Goal: Information Seeking & Learning: Learn about a topic

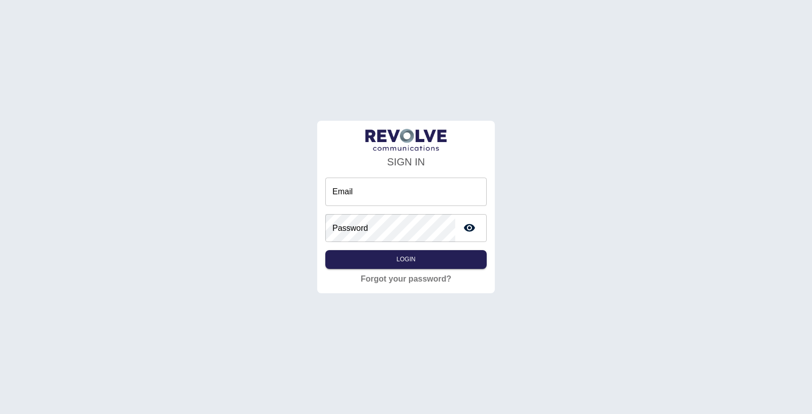
click at [363, 201] on input "Email" at bounding box center [405, 192] width 161 height 28
type input "**********"
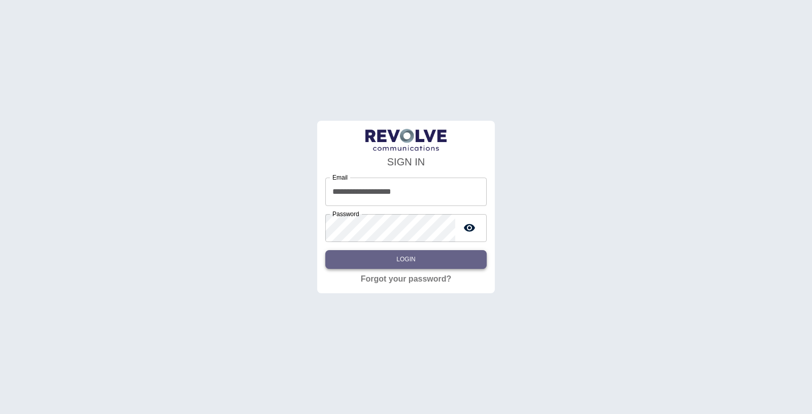
click at [427, 252] on button "Login" at bounding box center [405, 259] width 161 height 19
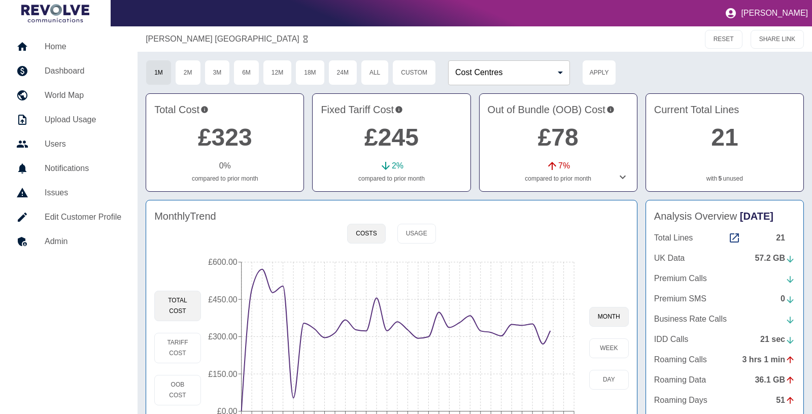
click at [54, 31] on nav "Home Dashboard World Map Upload Usage Users Notifications Issues Edit Customer …" at bounding box center [69, 248] width 138 height 444
click at [59, 46] on h5 "Home" at bounding box center [83, 47] width 77 height 12
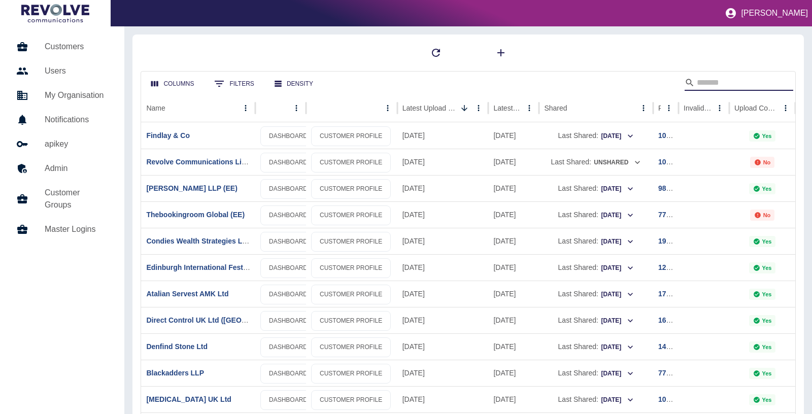
click at [715, 84] on input "Search" at bounding box center [737, 83] width 81 height 16
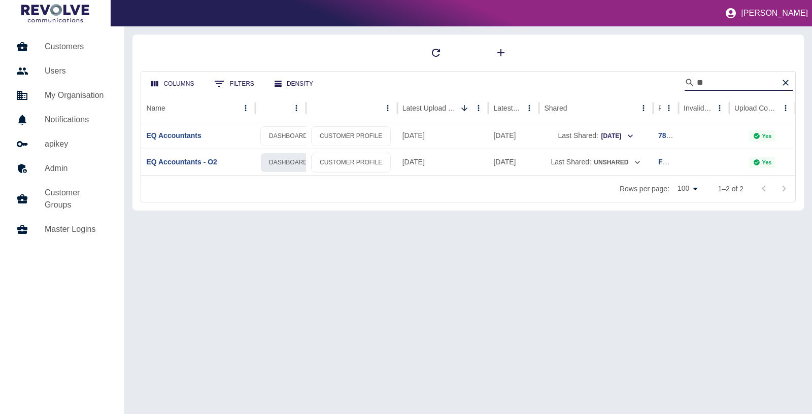
type input "**"
click at [286, 164] on link "DASHBOARD" at bounding box center [288, 163] width 56 height 20
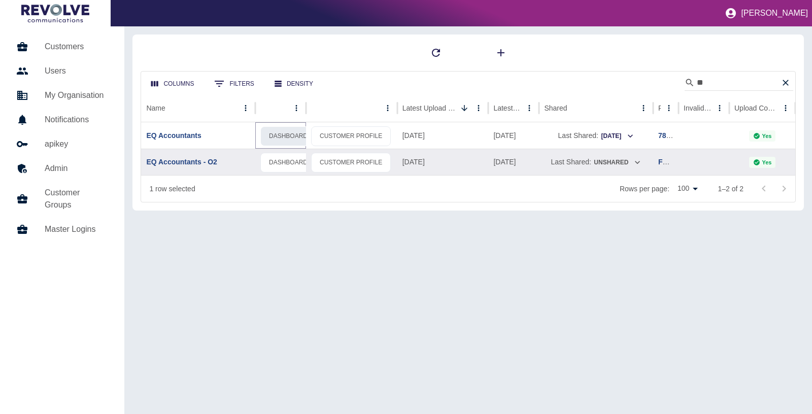
click at [293, 132] on link "DASHBOARD" at bounding box center [288, 136] width 56 height 20
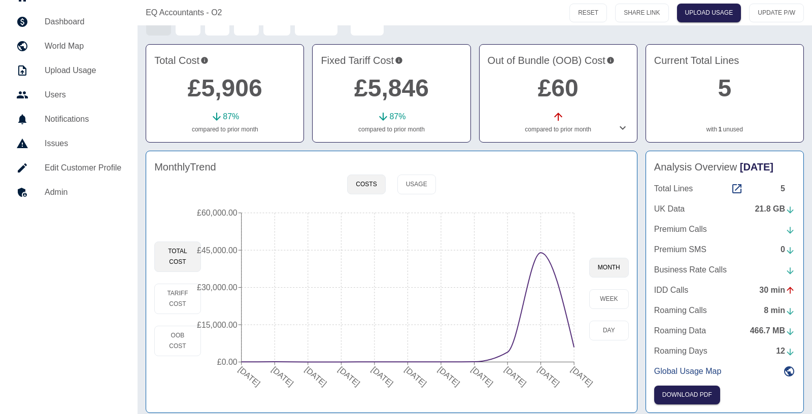
scroll to position [55, 0]
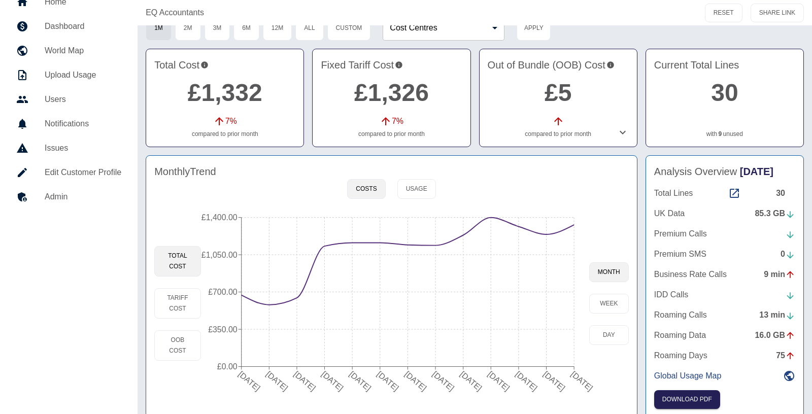
scroll to position [55, 0]
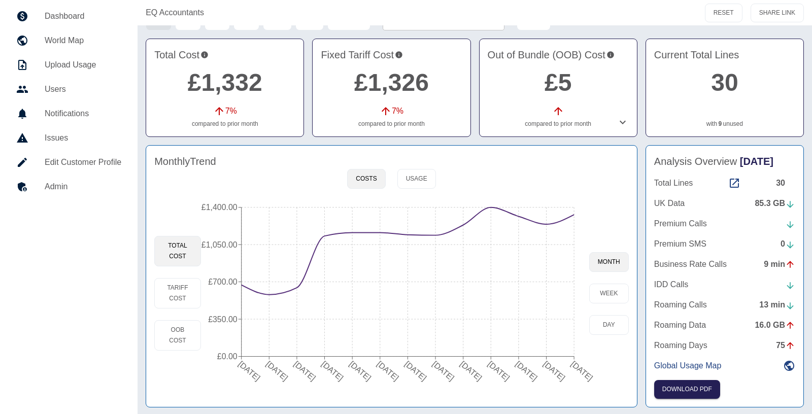
click at [720, 124] on link "9" at bounding box center [721, 123] width 4 height 9
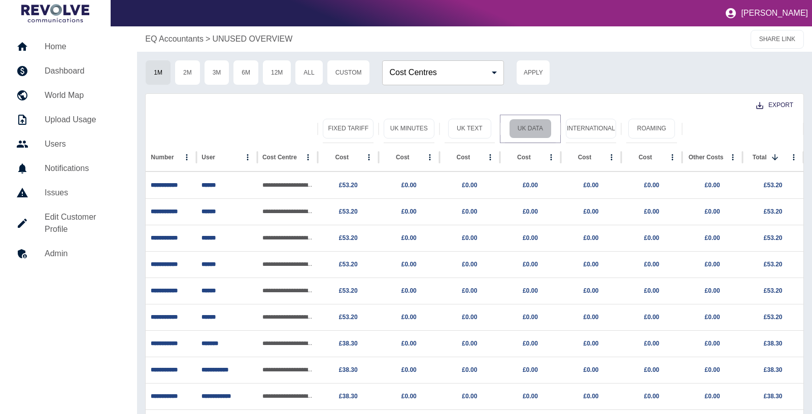
click at [543, 126] on button "UK Data" at bounding box center [530, 129] width 43 height 20
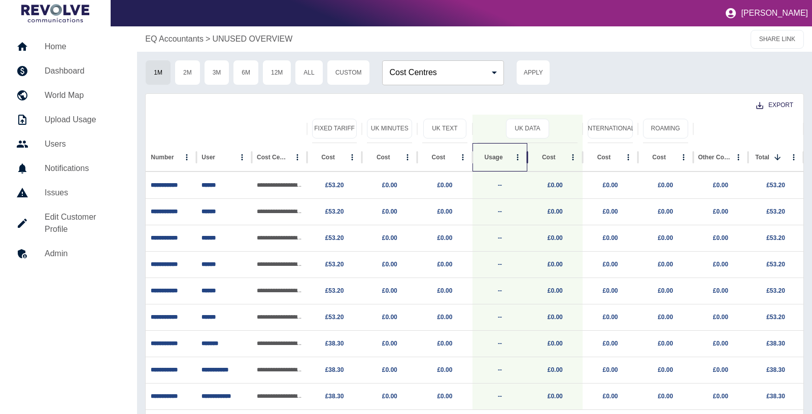
click at [495, 159] on div "Usage" at bounding box center [494, 157] width 18 height 7
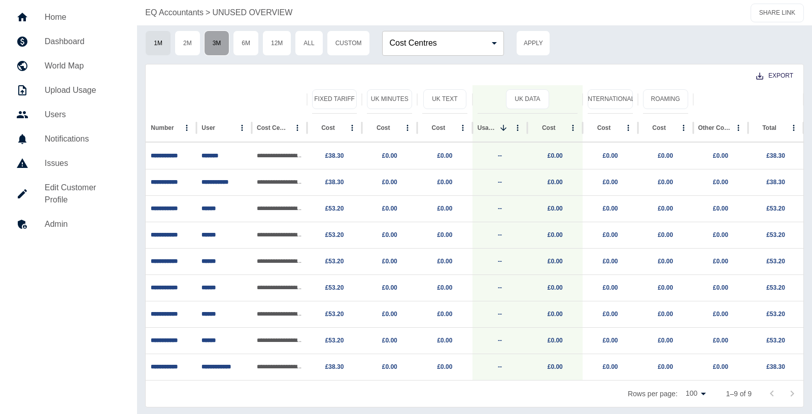
click at [210, 44] on button "3M" at bounding box center [217, 42] width 26 height 25
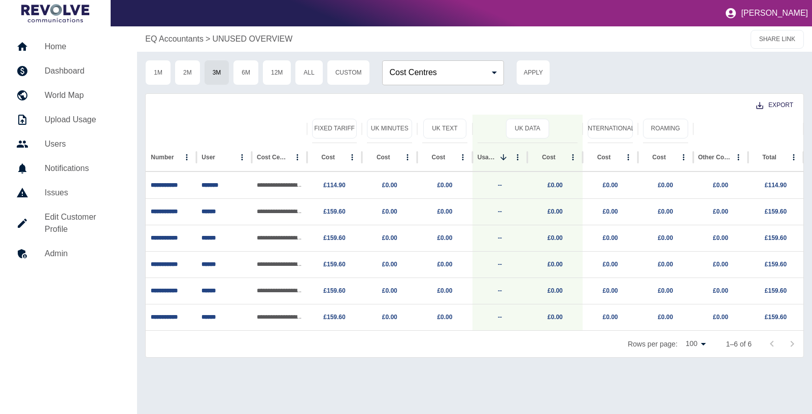
click at [189, 44] on p "EQ Accountants" at bounding box center [174, 39] width 58 height 12
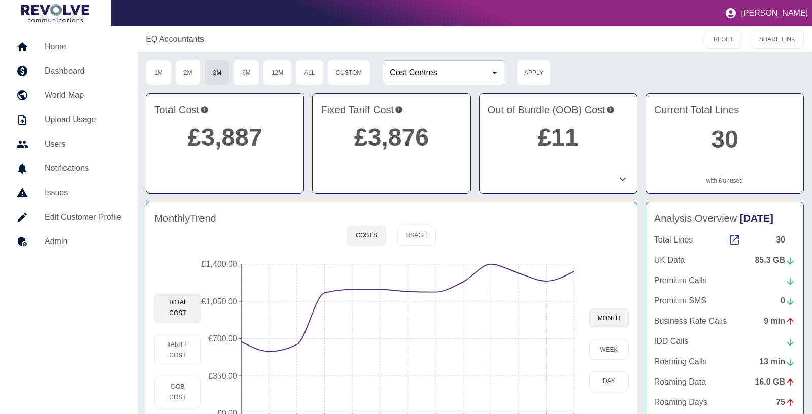
click at [729, 140] on link "30" at bounding box center [724, 139] width 27 height 27
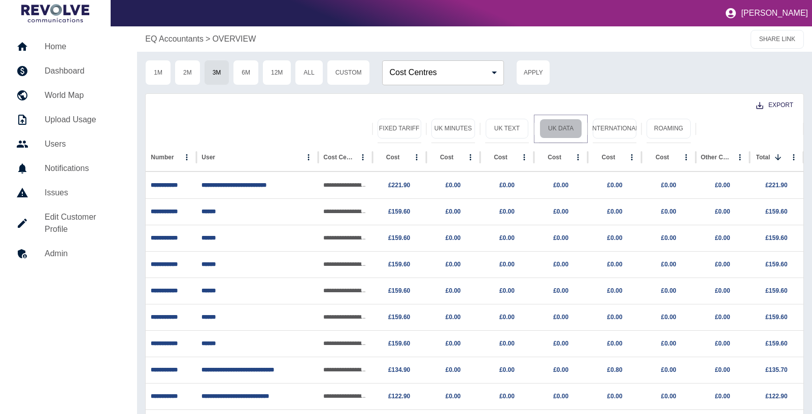
click at [568, 130] on button "UK Data" at bounding box center [560, 129] width 43 height 20
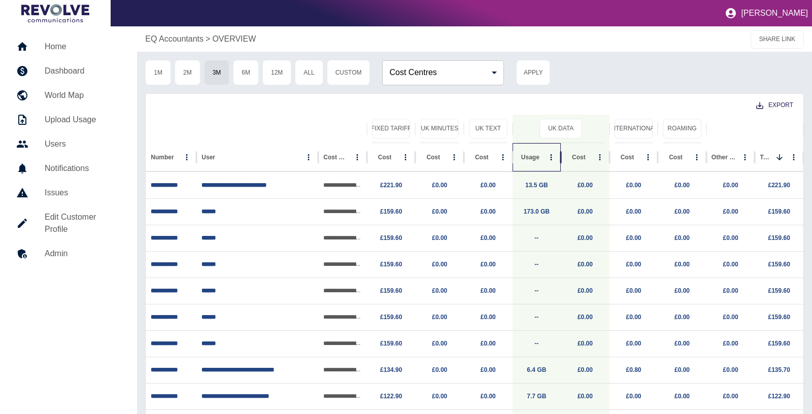
click at [540, 161] on div at bounding box center [540, 157] width 0 height 14
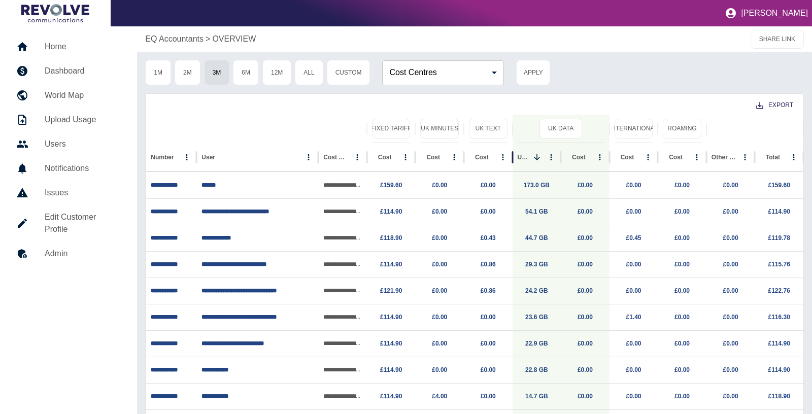
click at [181, 31] on div "EQ Accountants > OVERVIEW SHARE LINK" at bounding box center [474, 38] width 675 height 25
click at [181, 37] on p "EQ Accountants" at bounding box center [174, 39] width 58 height 12
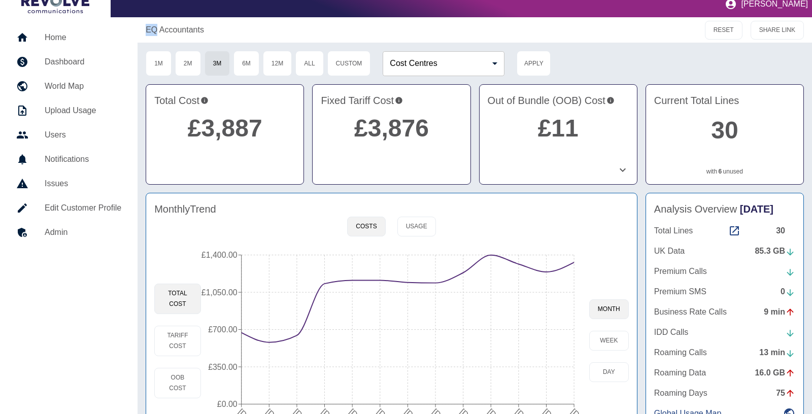
scroll to position [7, 0]
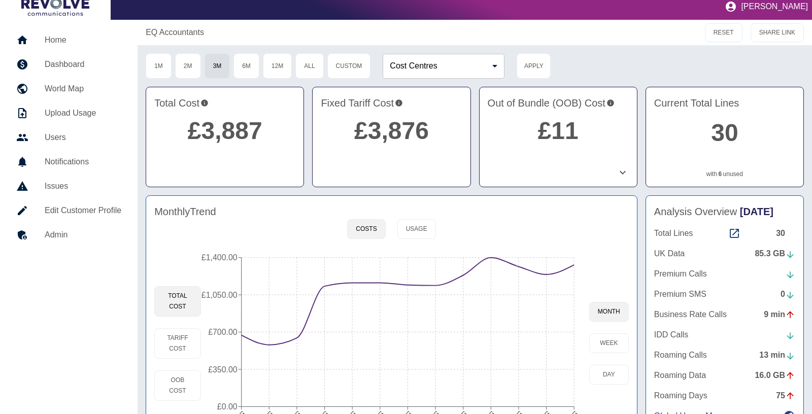
click at [157, 78] on div "EQ Accountants RESET SHARE LINK 1M 2M 3M 6M 12M All Custom Cost Centres ​ Cost …" at bounding box center [475, 243] width 674 height 446
click at [159, 68] on button "1M" at bounding box center [159, 65] width 26 height 25
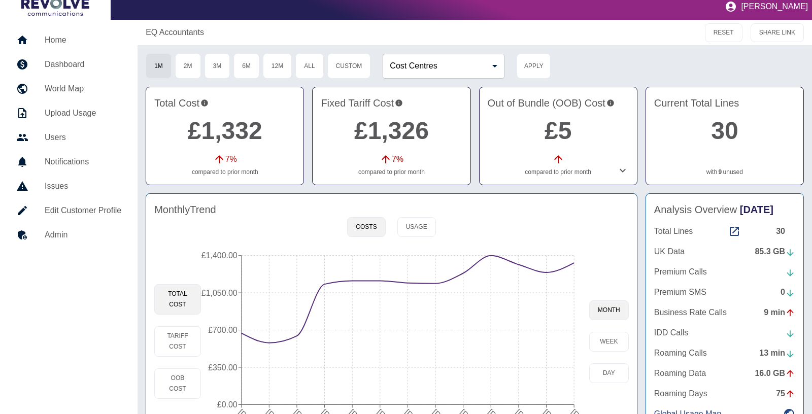
scroll to position [55, 0]
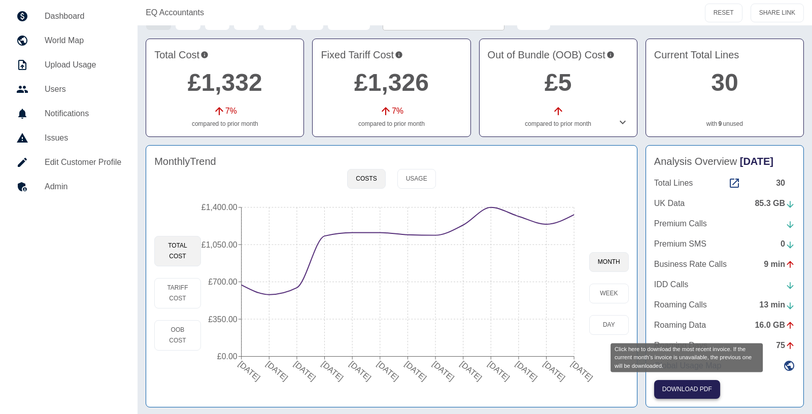
click at [692, 383] on button "Download PDF" at bounding box center [687, 389] width 66 height 19
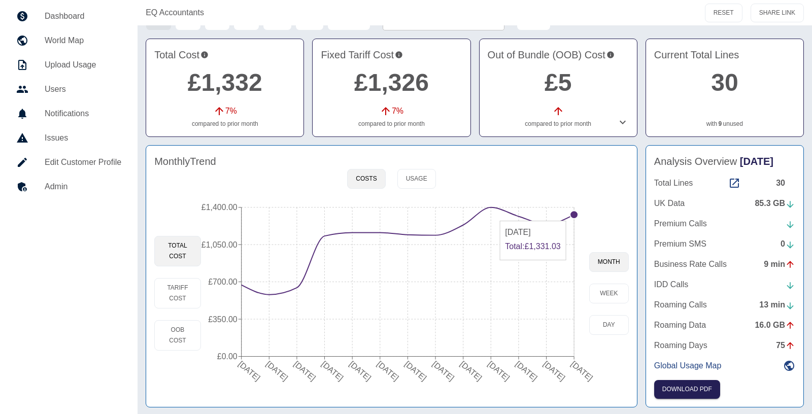
click at [573, 215] on circle at bounding box center [574, 215] width 8 height 8
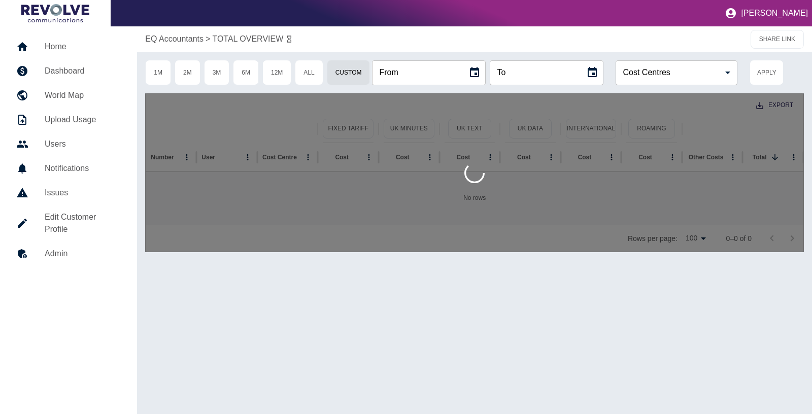
type input "**********"
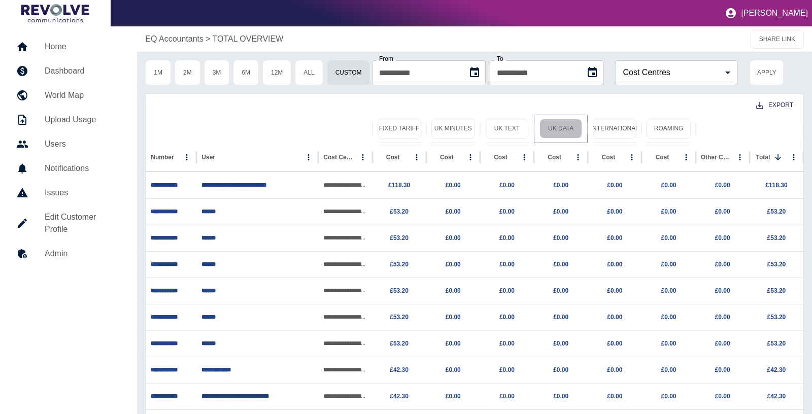
click at [544, 128] on button "UK Data" at bounding box center [560, 129] width 43 height 20
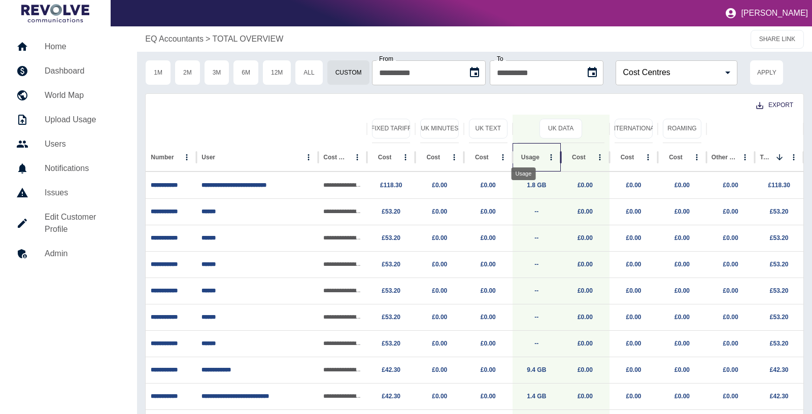
click at [529, 159] on div "Usage" at bounding box center [530, 157] width 18 height 7
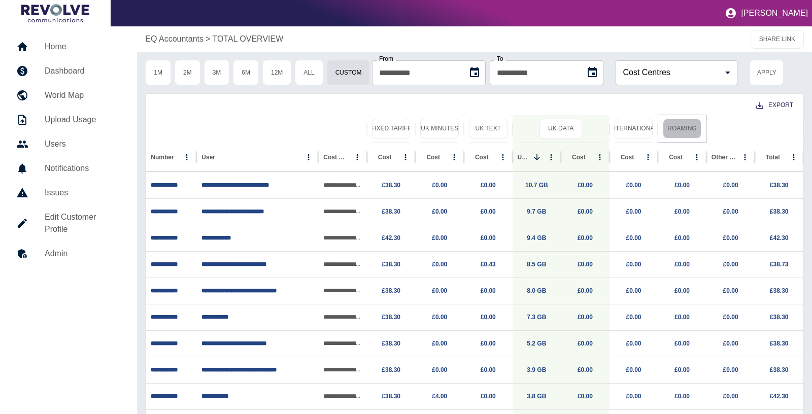
click at [698, 127] on button "Roaming" at bounding box center [682, 129] width 39 height 20
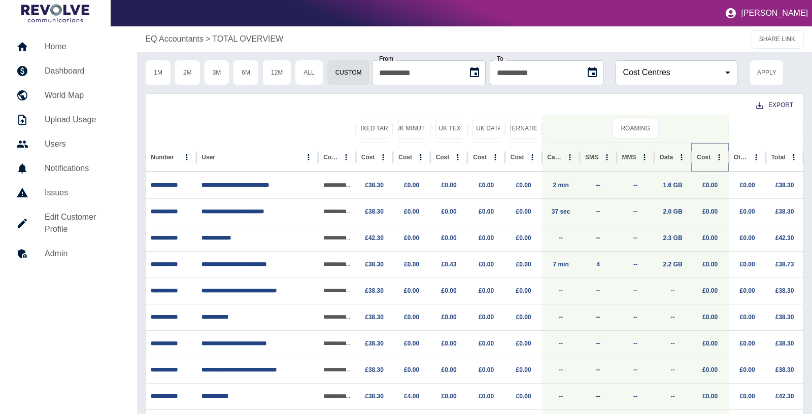
click at [711, 152] on button "Sort" at bounding box center [718, 157] width 14 height 14
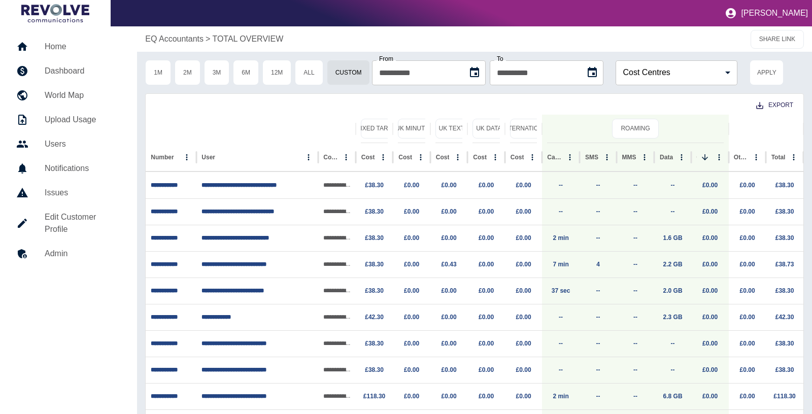
click at [185, 39] on p "EQ Accountants" at bounding box center [174, 39] width 58 height 12
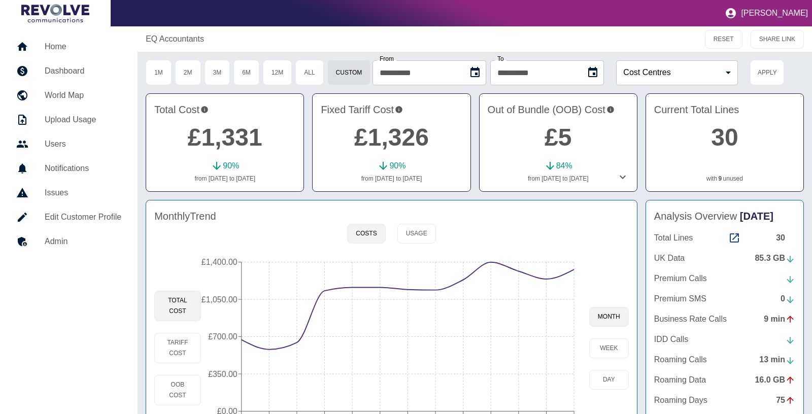
scroll to position [55, 0]
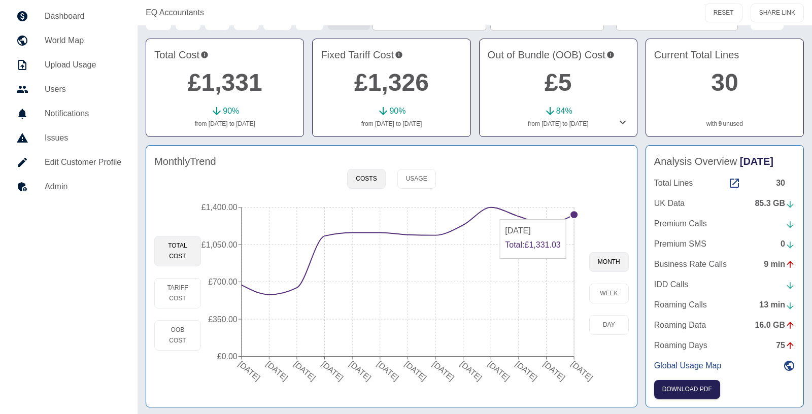
click at [573, 213] on circle at bounding box center [574, 215] width 8 height 8
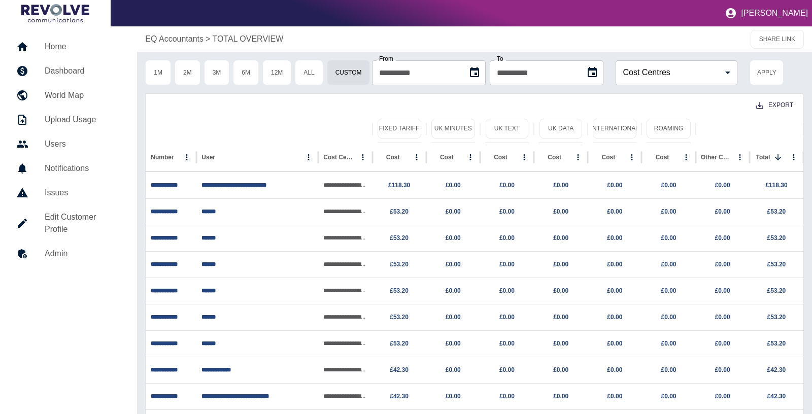
click at [189, 38] on p "EQ Accountants" at bounding box center [174, 39] width 58 height 12
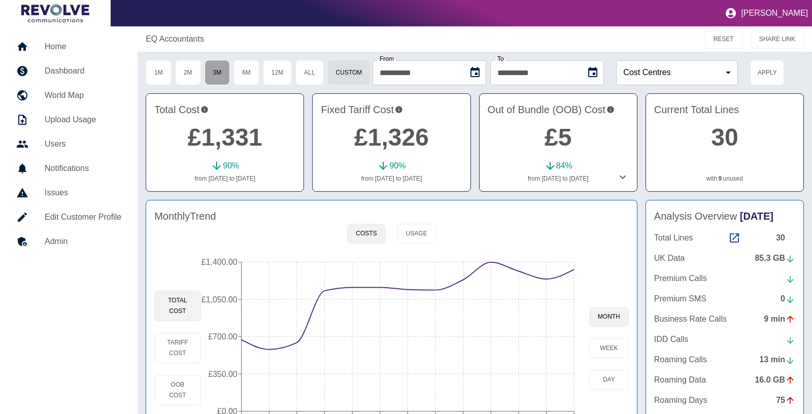
click at [213, 77] on button "3M" at bounding box center [217, 72] width 26 height 25
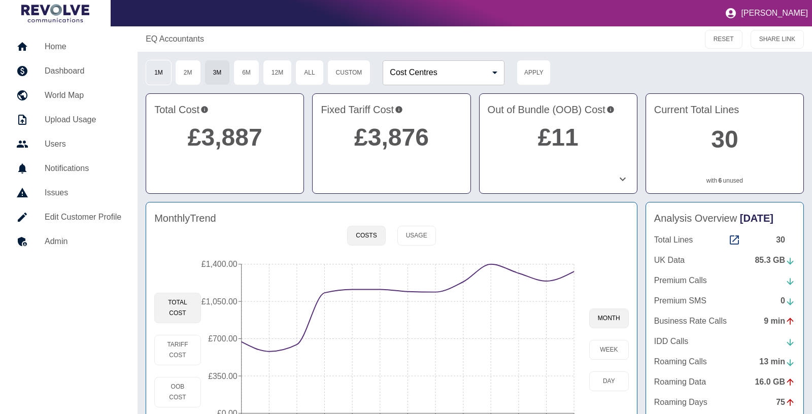
click at [160, 72] on button "1M" at bounding box center [159, 72] width 26 height 25
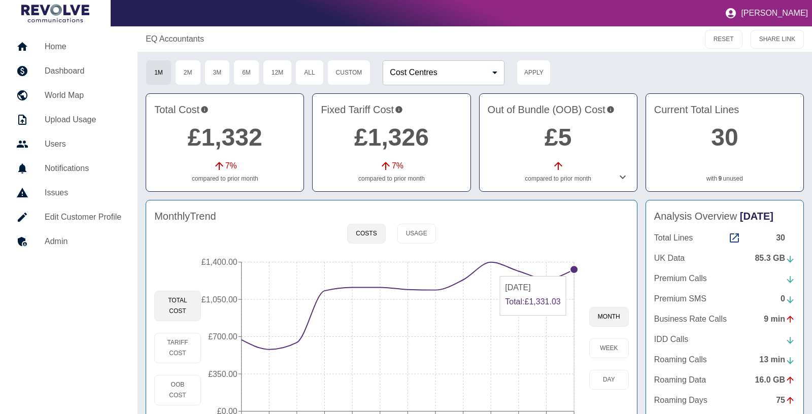
click at [574, 270] on circle at bounding box center [574, 269] width 8 height 8
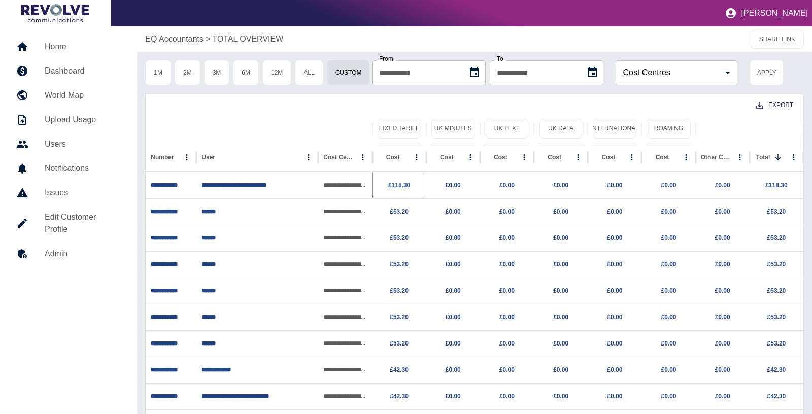
click at [396, 186] on link "£118.30" at bounding box center [399, 185] width 22 height 7
click at [403, 157] on icon "Sort" at bounding box center [407, 157] width 9 height 9
click at [174, 30] on div "EQ Accountants > TOTAL OVERVIEW SHARE LINK" at bounding box center [474, 38] width 675 height 25
click at [174, 41] on p "EQ Accountants" at bounding box center [174, 39] width 58 height 12
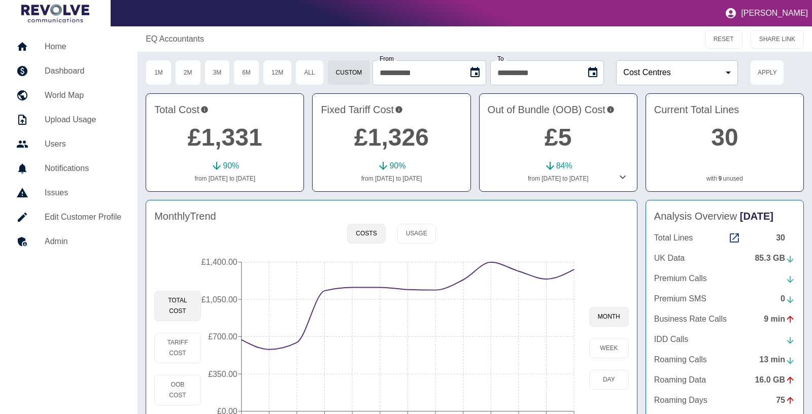
scroll to position [55, 0]
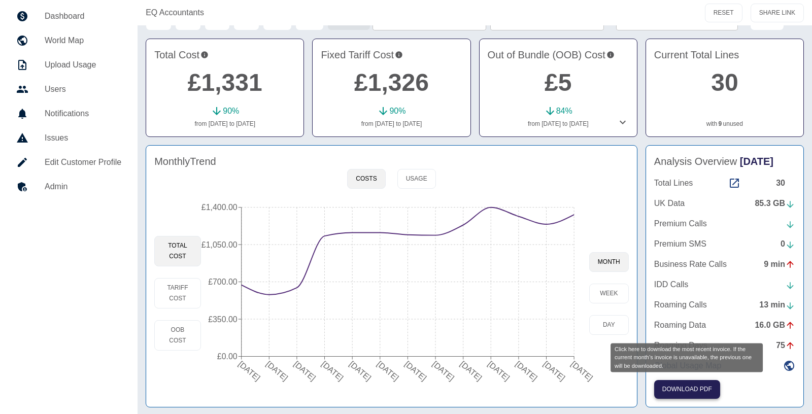
click at [707, 390] on button "Download PDF" at bounding box center [687, 389] width 66 height 19
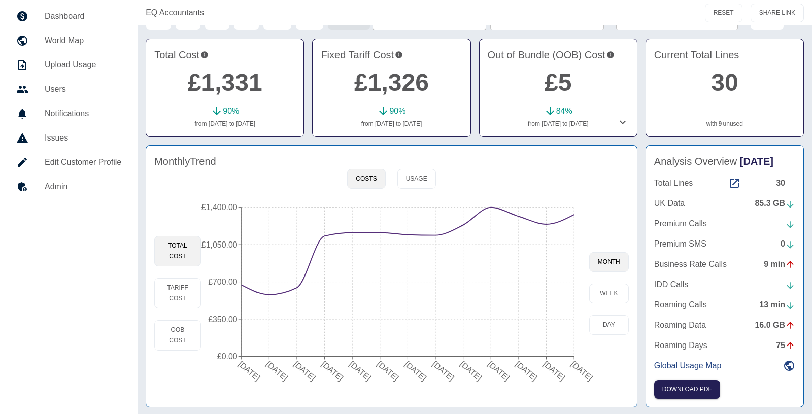
scroll to position [0, 0]
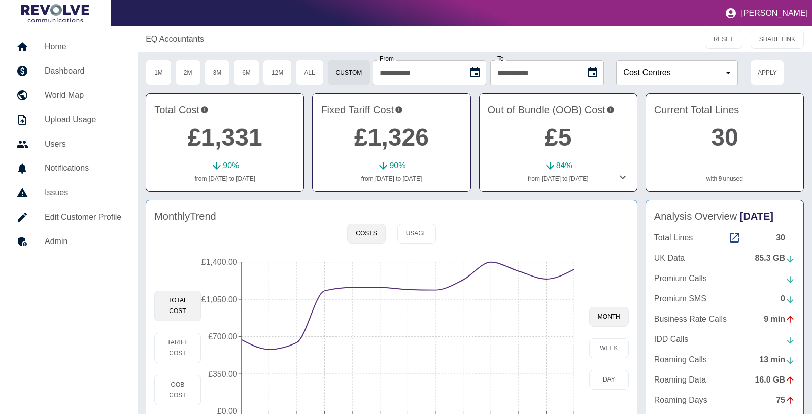
click at [408, 44] on div "EQ Accountants" at bounding box center [360, 39] width 429 height 12
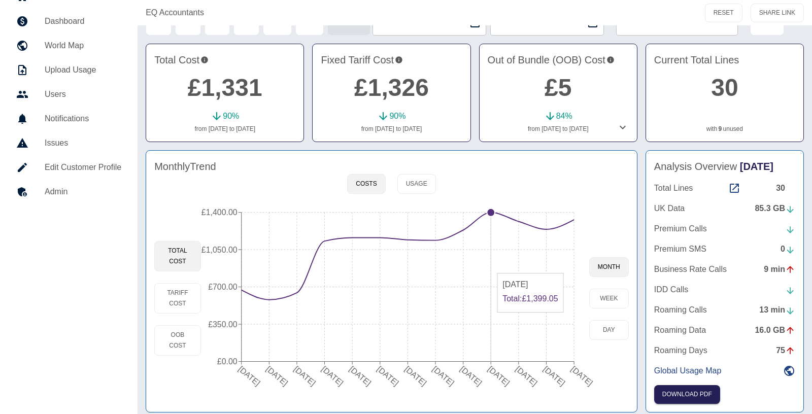
scroll to position [55, 0]
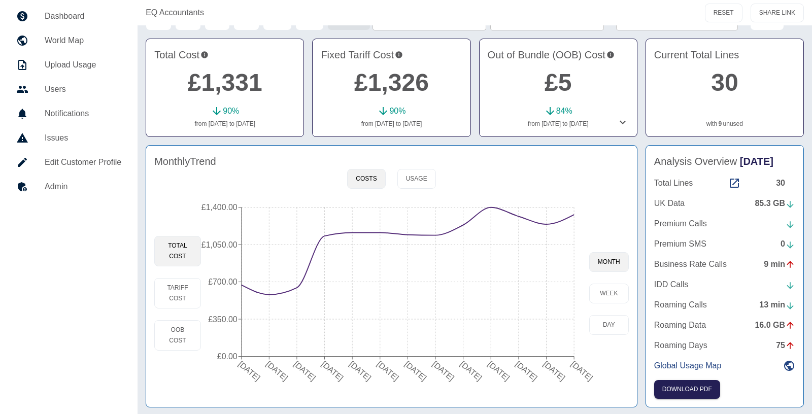
click at [622, 122] on icon at bounding box center [623, 123] width 6 height 4
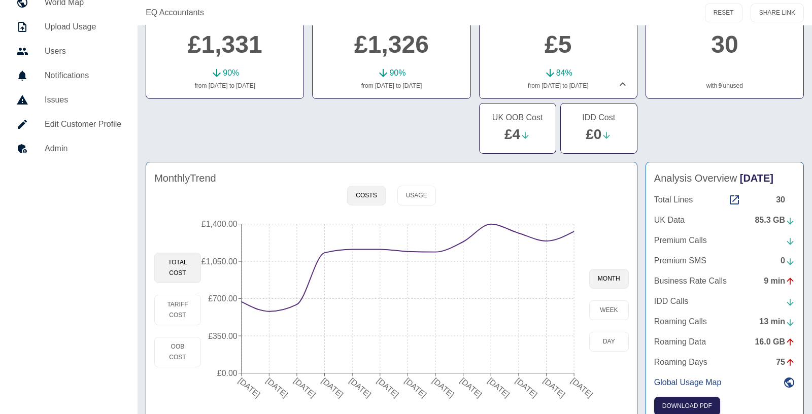
scroll to position [110, 0]
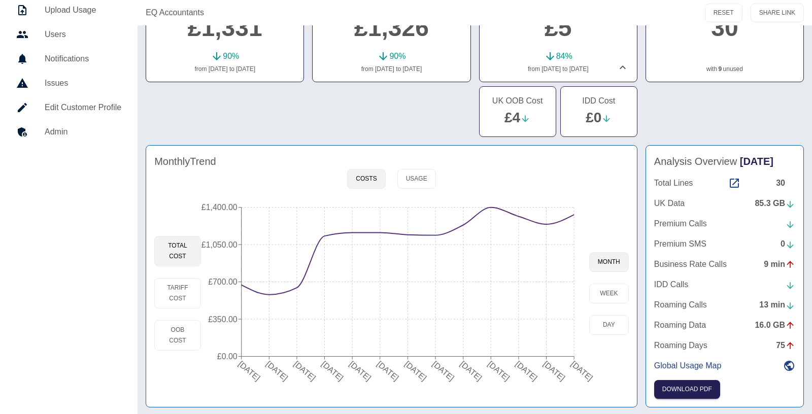
click at [417, 162] on div "Monthly Trend" at bounding box center [391, 161] width 474 height 15
click at [417, 184] on button "Usage" at bounding box center [416, 179] width 39 height 20
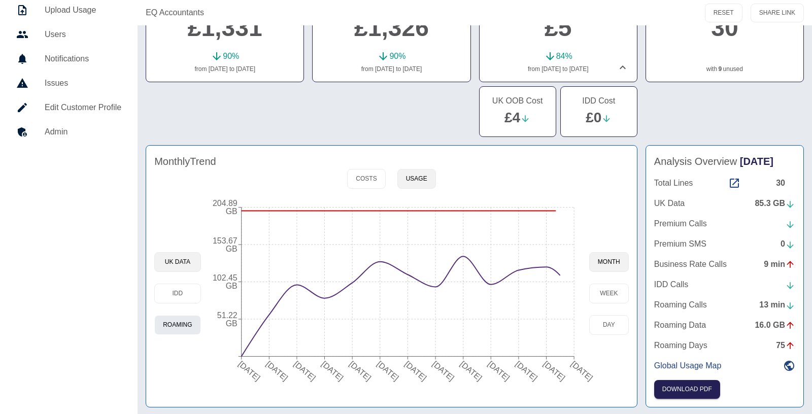
click at [181, 315] on button "Roaming" at bounding box center [177, 325] width 46 height 20
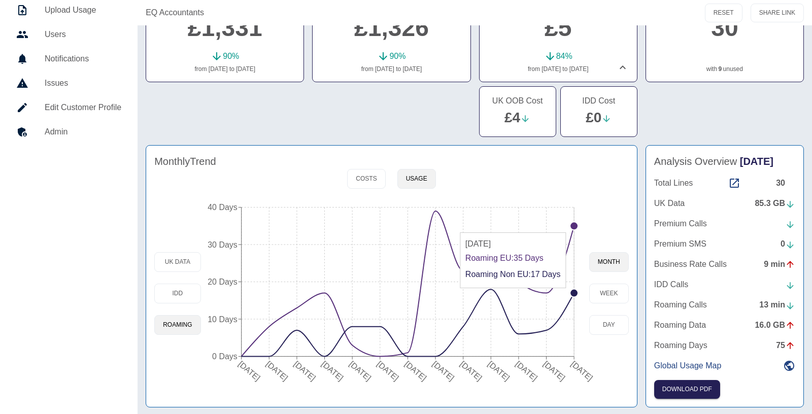
click at [571, 226] on circle at bounding box center [574, 226] width 8 height 8
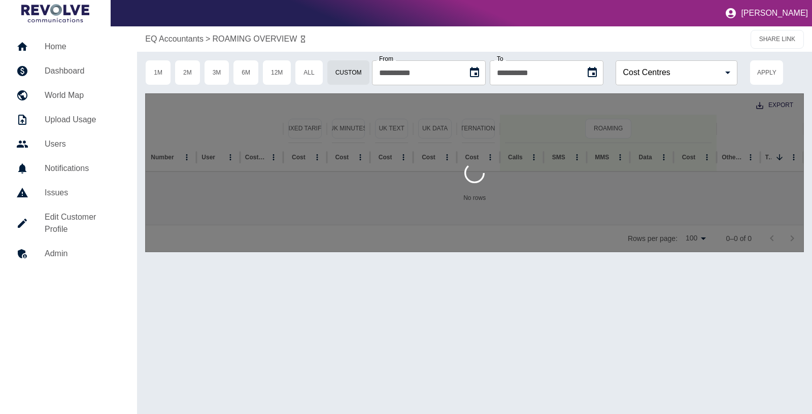
type input "**********"
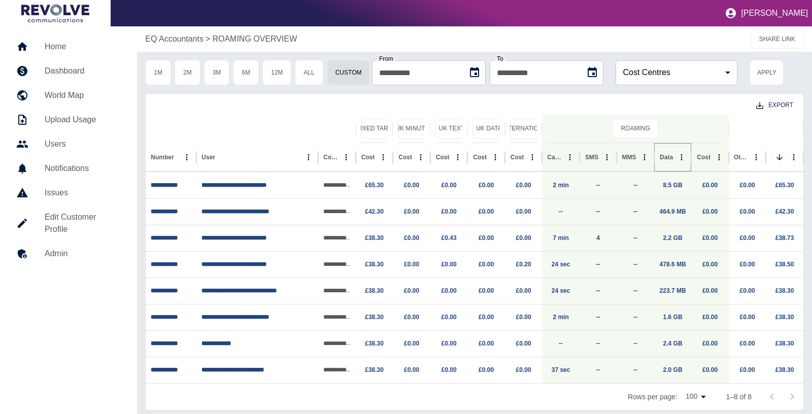
click at [676, 156] on icon "Sort" at bounding box center [680, 157] width 9 height 9
click at [671, 185] on link "8.5 GB" at bounding box center [672, 185] width 19 height 7
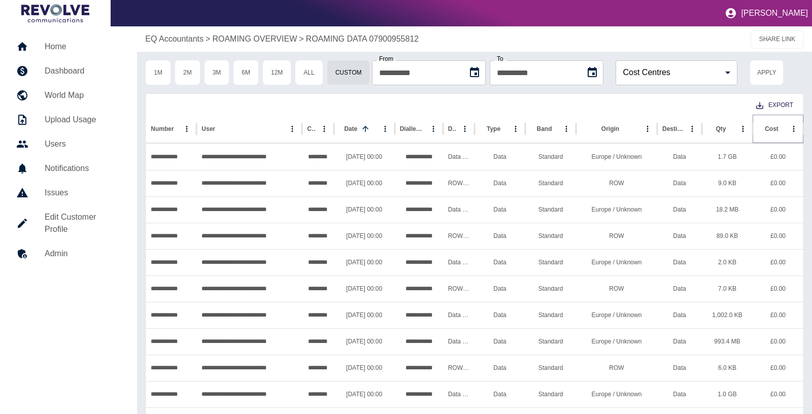
click at [779, 133] on button "Sort" at bounding box center [786, 129] width 14 height 14
click at [602, 125] on div "Origin" at bounding box center [610, 128] width 18 height 7
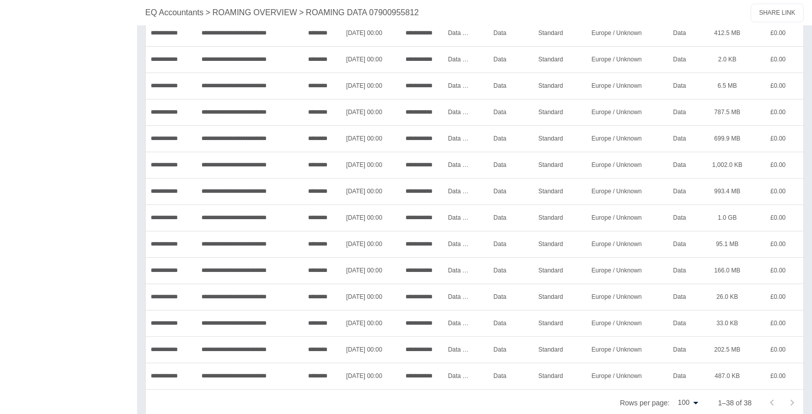
scroll to position [766, 0]
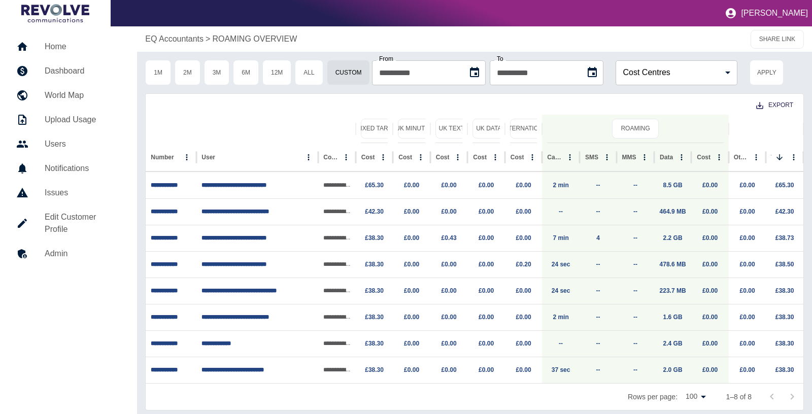
click at [192, 44] on p "EQ Accountants" at bounding box center [174, 39] width 58 height 12
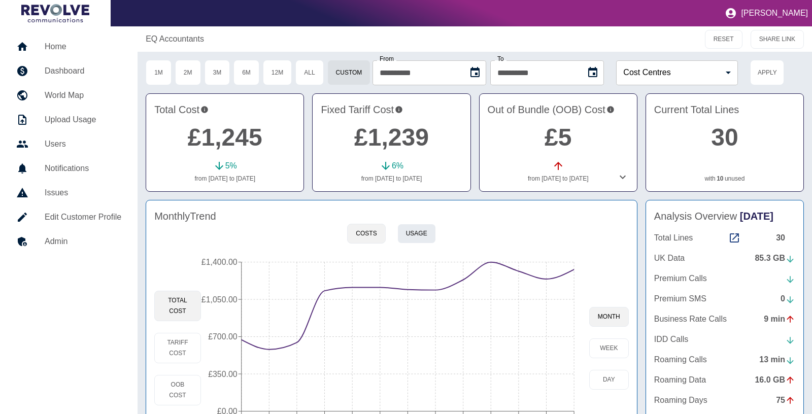
click at [408, 233] on button "Usage" at bounding box center [416, 234] width 39 height 20
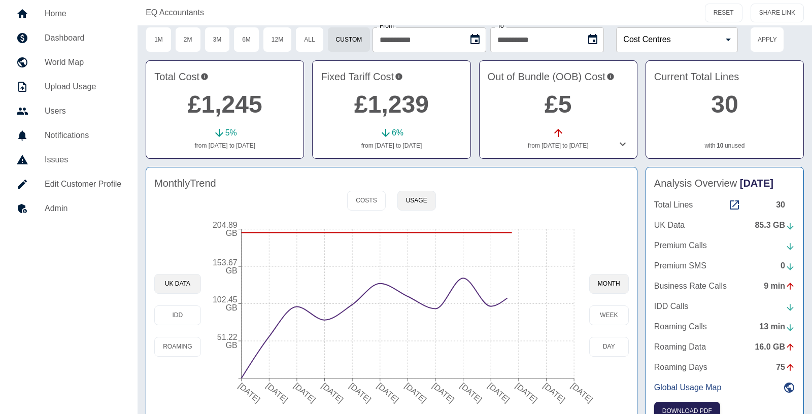
scroll to position [55, 0]
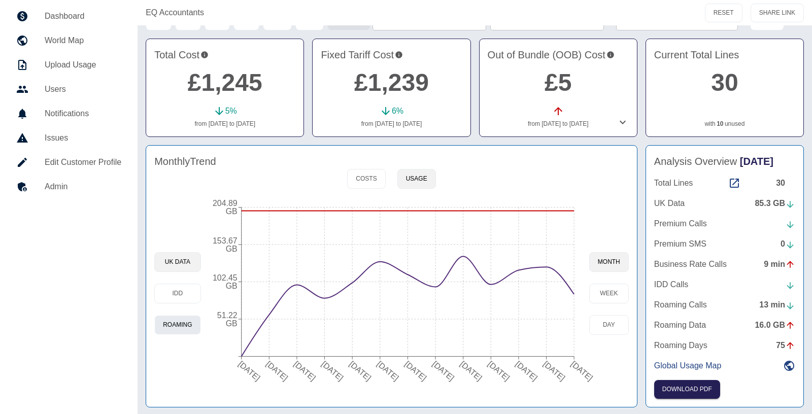
click at [184, 326] on button "Roaming" at bounding box center [177, 325] width 46 height 20
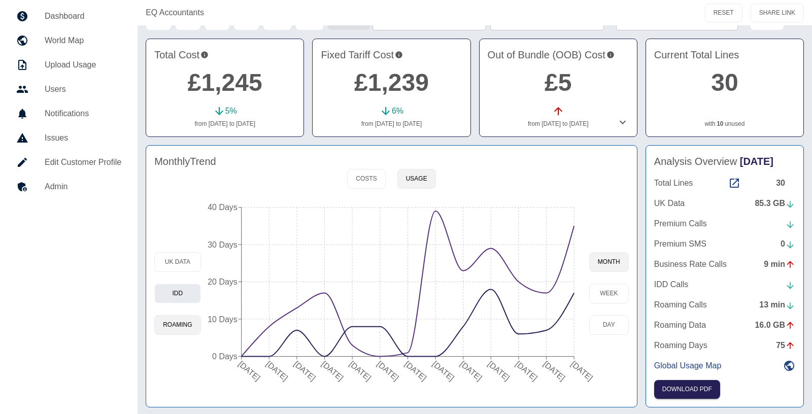
click at [199, 295] on button "IDD" at bounding box center [177, 294] width 46 height 20
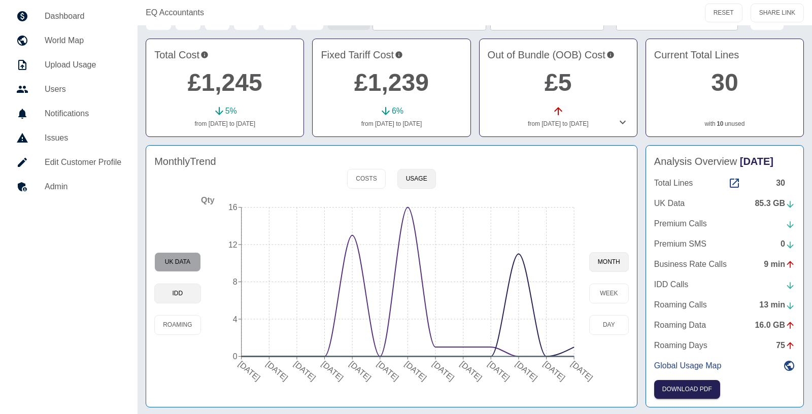
click at [185, 264] on button "UK Data" at bounding box center [177, 262] width 46 height 20
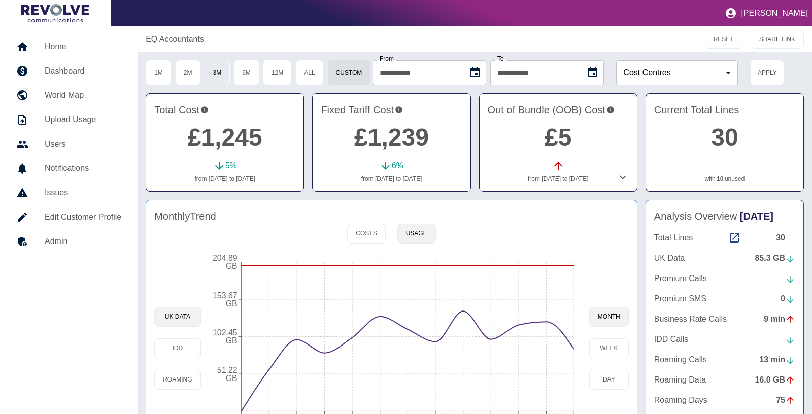
click at [213, 72] on button "3M" at bounding box center [217, 72] width 26 height 25
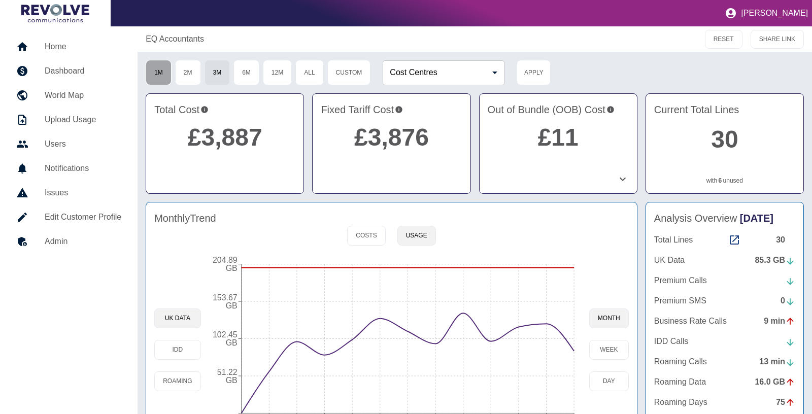
click at [152, 66] on button "1M" at bounding box center [159, 72] width 26 height 25
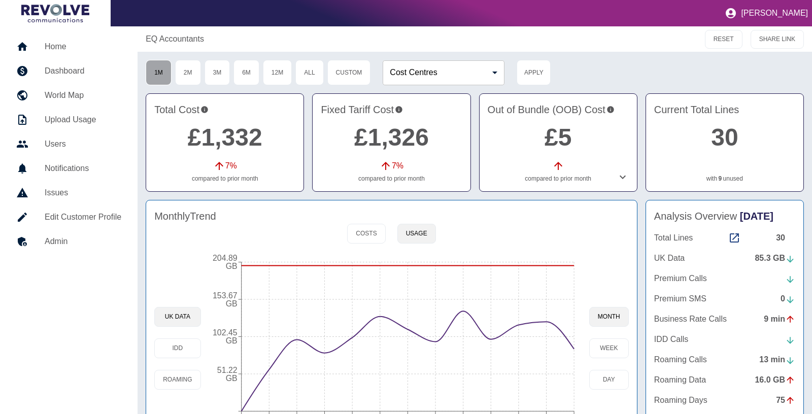
click at [155, 69] on button "1M" at bounding box center [159, 72] width 26 height 25
click at [744, 133] on h2 "30" at bounding box center [724, 137] width 141 height 37
click at [719, 180] on link "9" at bounding box center [721, 178] width 4 height 9
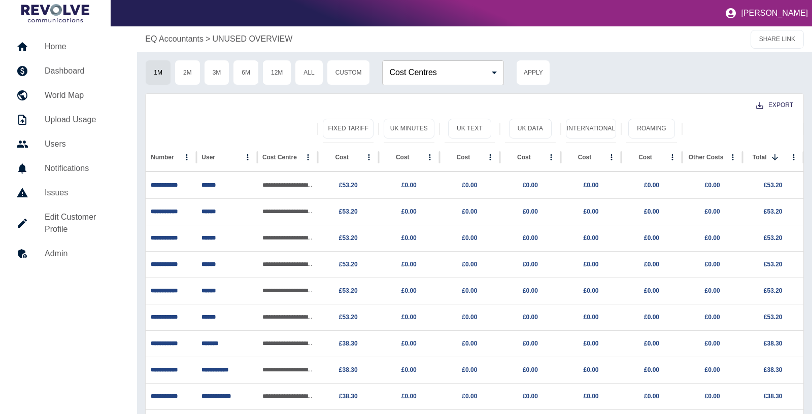
click at [188, 37] on p "EQ Accountants" at bounding box center [174, 39] width 58 height 12
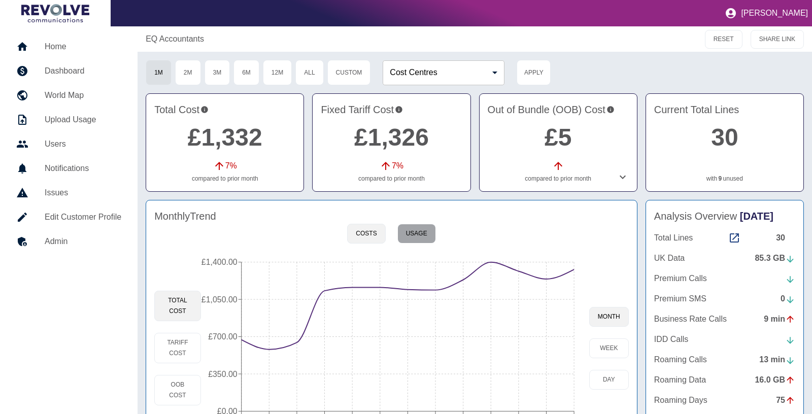
click at [419, 240] on button "Usage" at bounding box center [416, 234] width 39 height 20
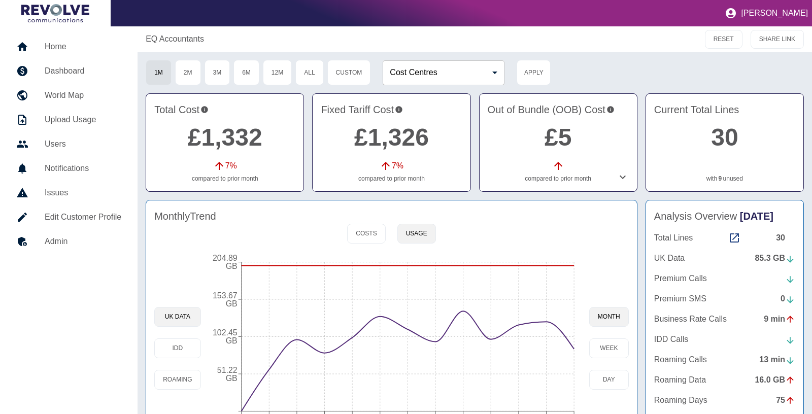
click at [189, 367] on div "UK Data IDD Roaming" at bounding box center [177, 348] width 46 height 193
click at [185, 382] on button "Roaming" at bounding box center [177, 380] width 46 height 20
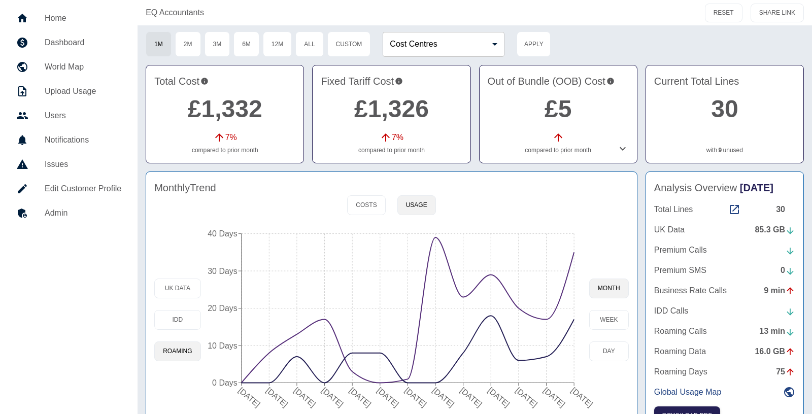
scroll to position [55, 0]
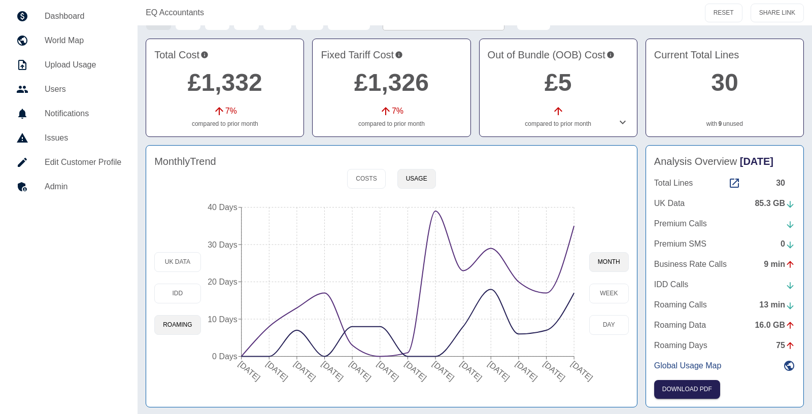
click at [623, 120] on icon at bounding box center [623, 122] width 12 height 12
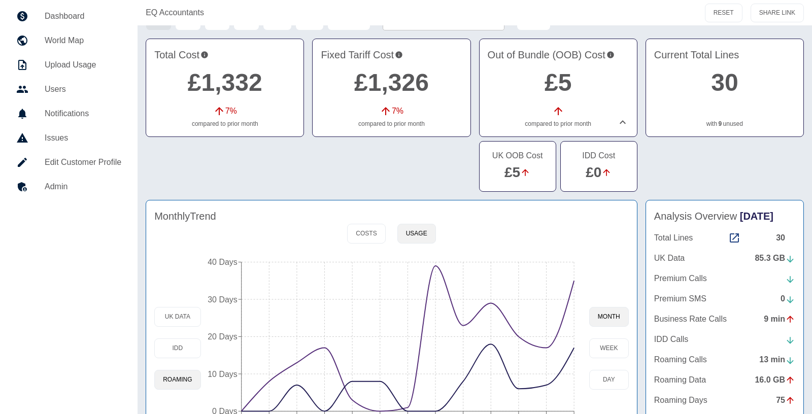
click at [520, 165] on div "£5" at bounding box center [518, 172] width 60 height 21
click at [509, 172] on link "£5" at bounding box center [512, 172] width 16 height 16
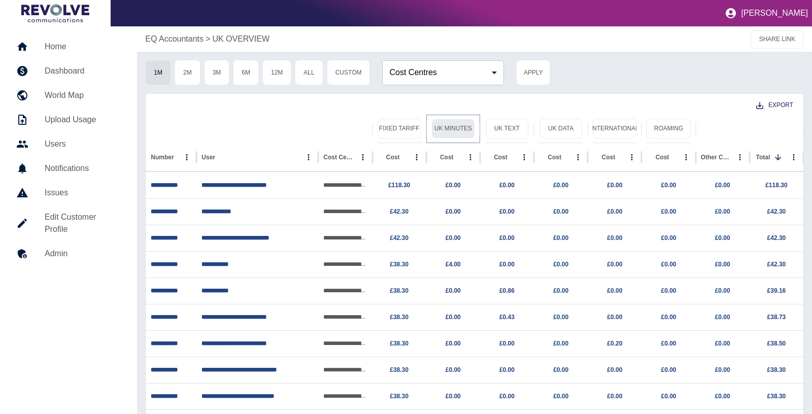
click at [444, 125] on button "UK Minutes" at bounding box center [453, 129] width 44 height 20
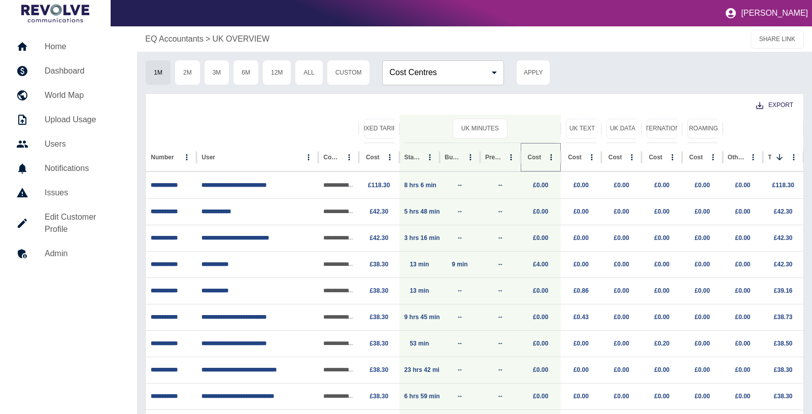
click at [544, 155] on icon "Sort" at bounding box center [548, 157] width 9 height 9
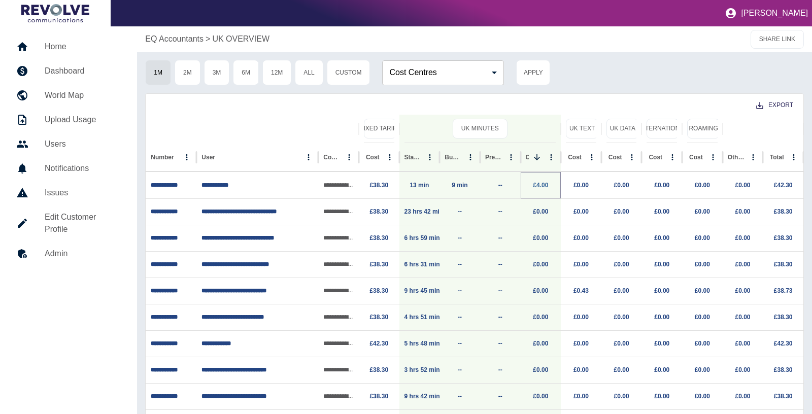
click at [543, 185] on link "£4.00" at bounding box center [540, 185] width 15 height 7
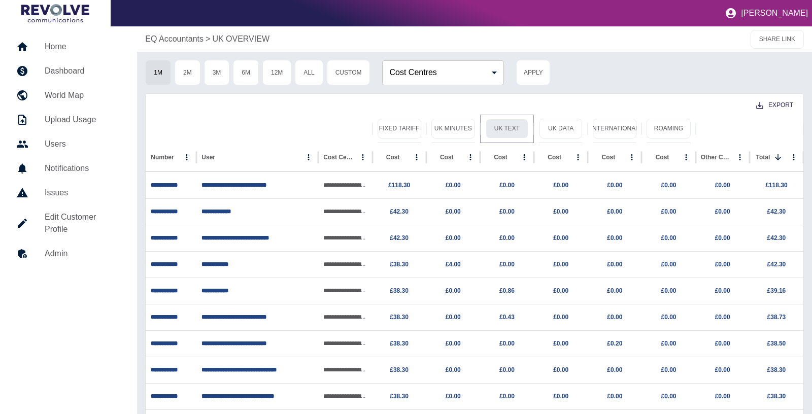
click at [516, 128] on button "UK Text" at bounding box center [507, 129] width 43 height 20
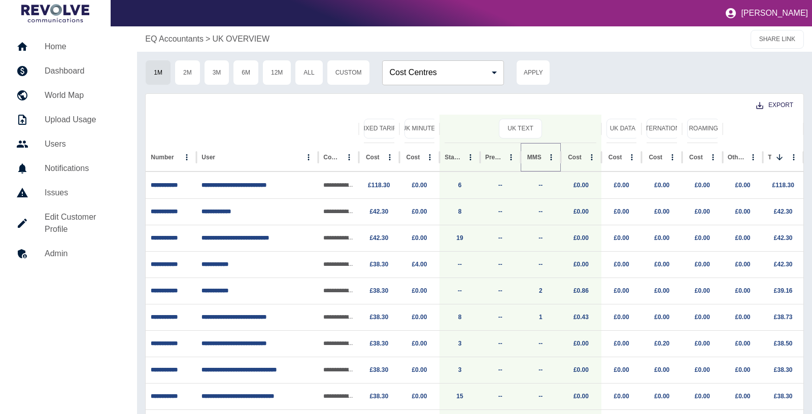
click at [545, 160] on icon "Sort" at bounding box center [549, 157] width 9 height 9
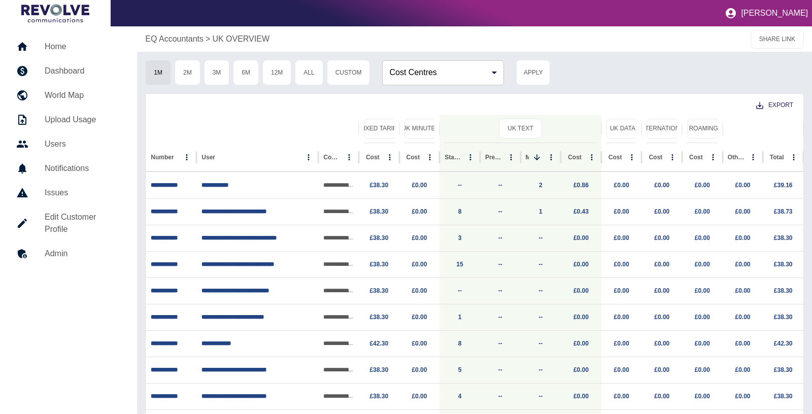
click at [197, 38] on p "EQ Accountants" at bounding box center [174, 39] width 58 height 12
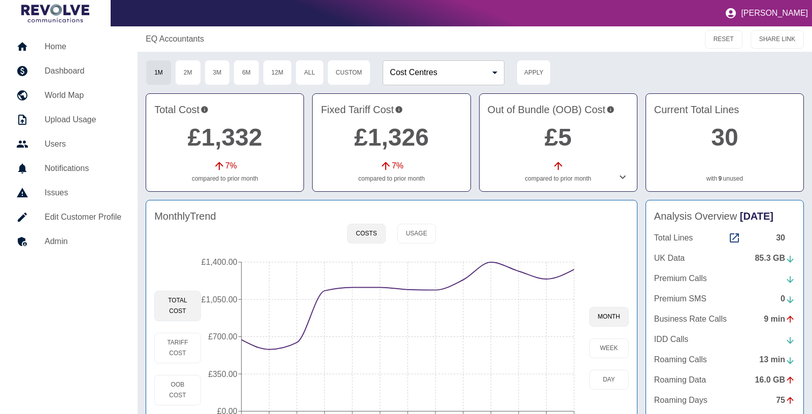
click at [390, 134] on link "£1,326" at bounding box center [391, 137] width 75 height 27
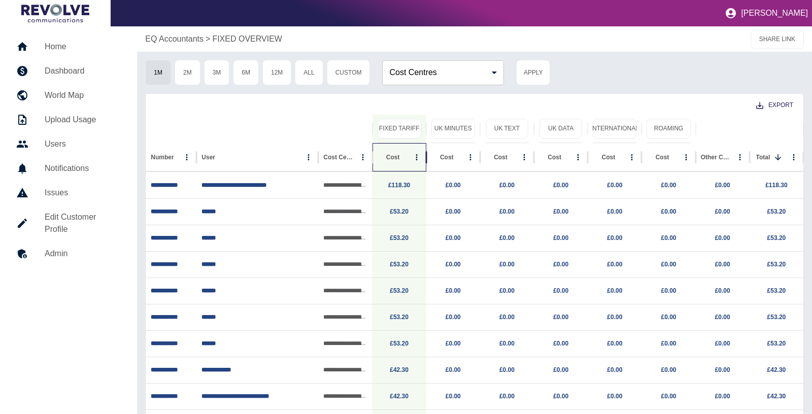
click at [400, 152] on div at bounding box center [400, 157] width 0 height 14
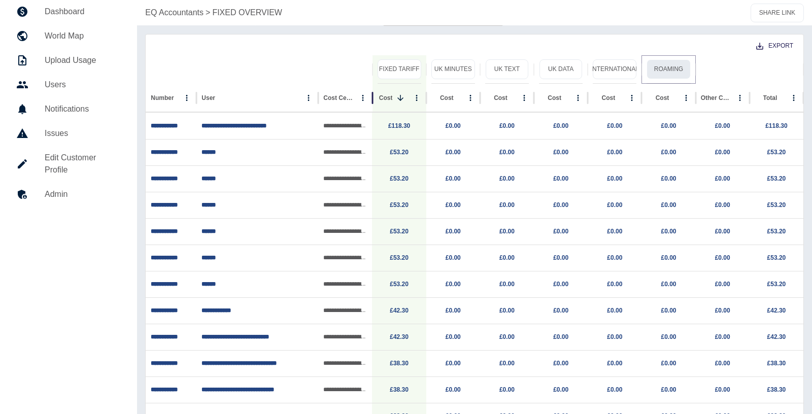
click at [661, 73] on button "Roaming" at bounding box center [668, 69] width 44 height 20
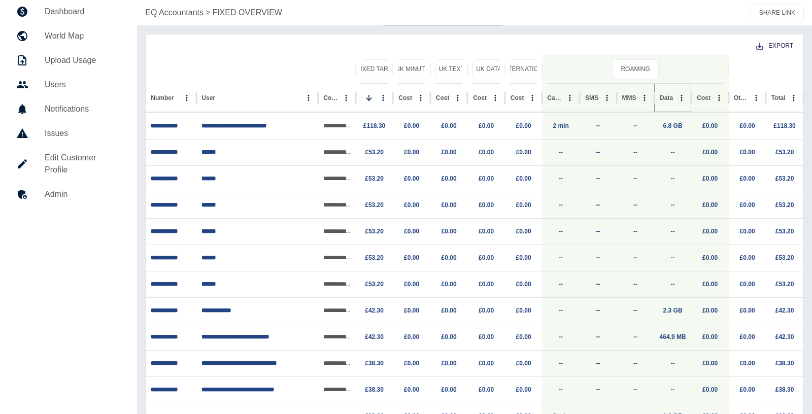
click at [674, 92] on button "Sort" at bounding box center [681, 98] width 14 height 14
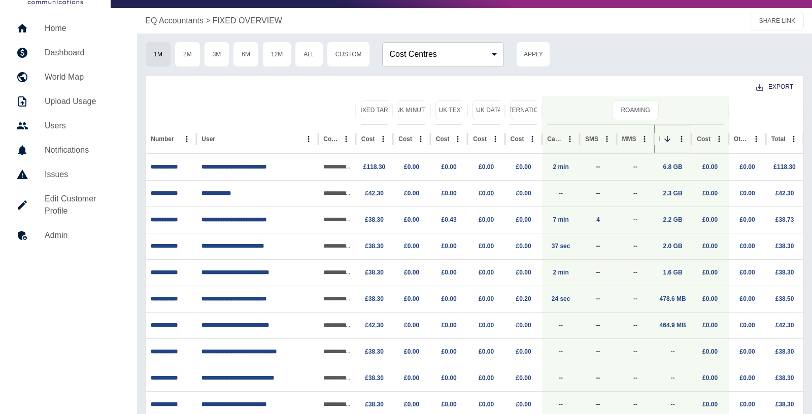
scroll to position [0, 0]
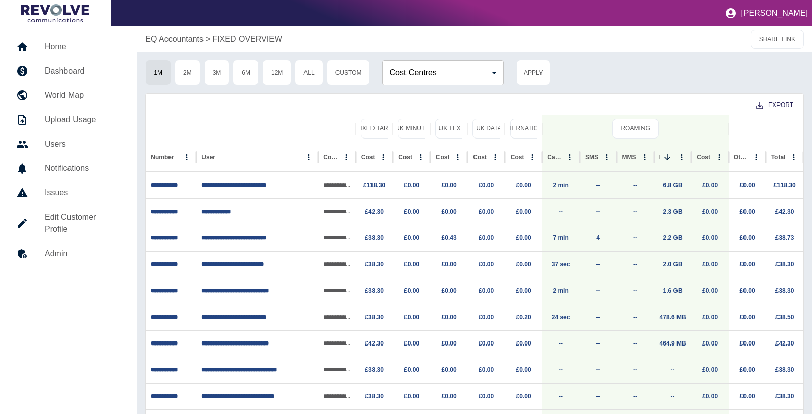
click at [64, 41] on h5 "Home" at bounding box center [83, 47] width 76 height 12
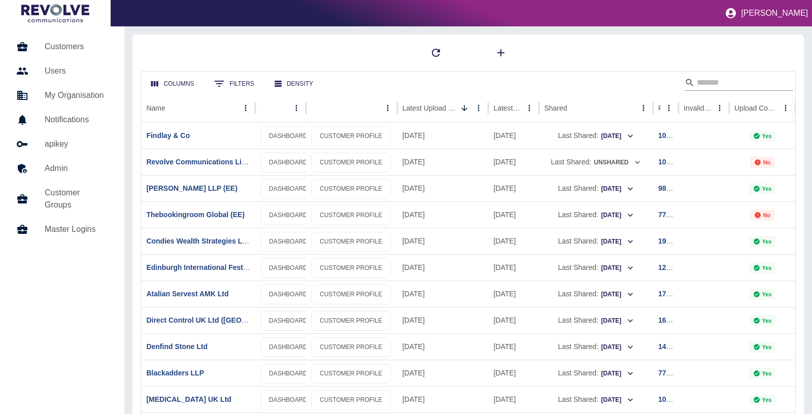
click at [699, 82] on input "Search" at bounding box center [737, 83] width 81 height 16
type input "**"
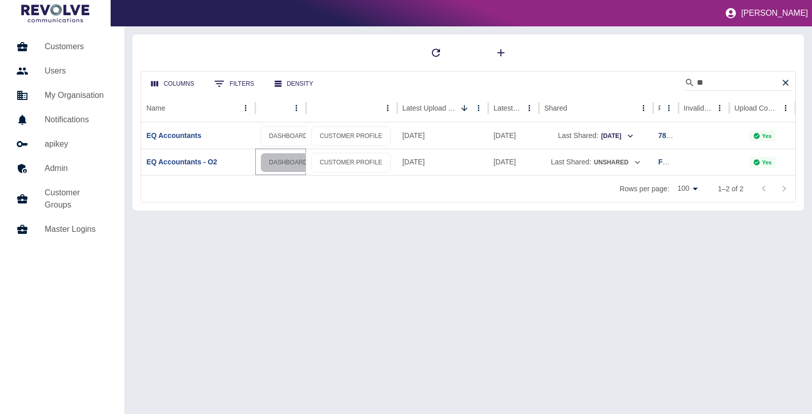
click at [288, 161] on link "DASHBOARD" at bounding box center [288, 163] width 56 height 20
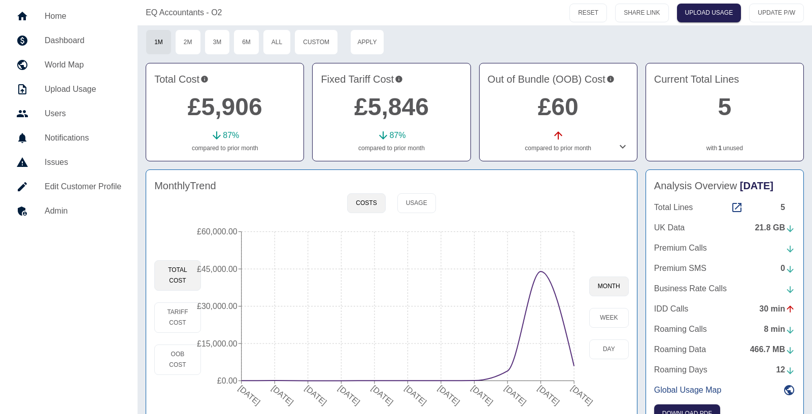
scroll to position [37, 0]
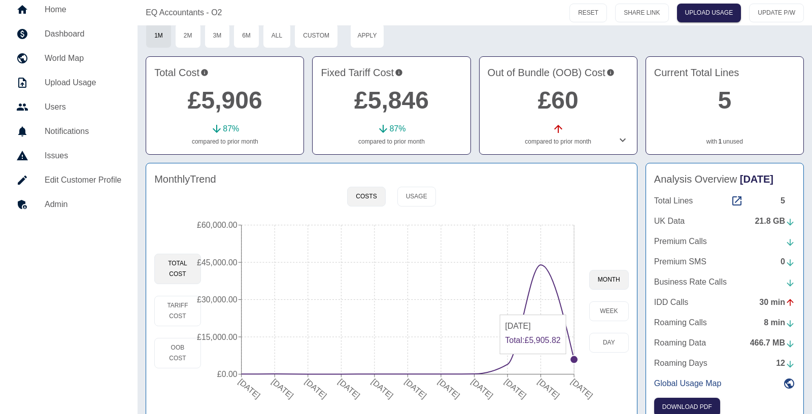
click at [573, 358] on circle at bounding box center [574, 360] width 8 height 8
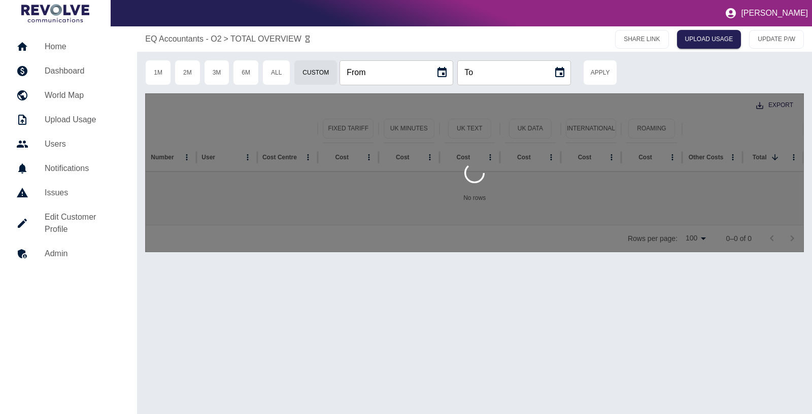
type input "**********"
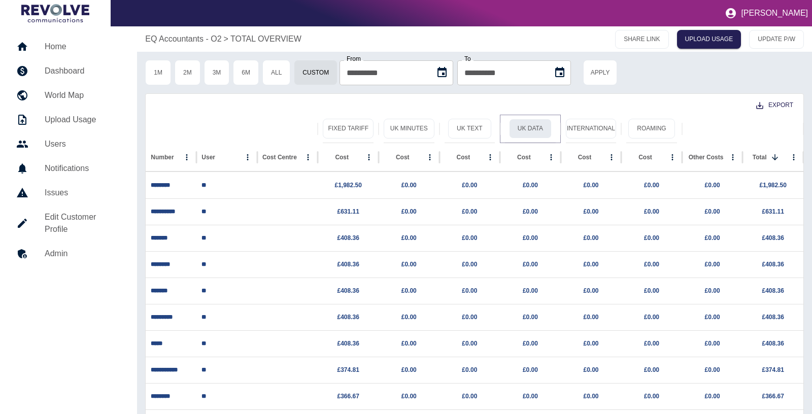
click at [533, 125] on button "UK Data" at bounding box center [530, 129] width 43 height 20
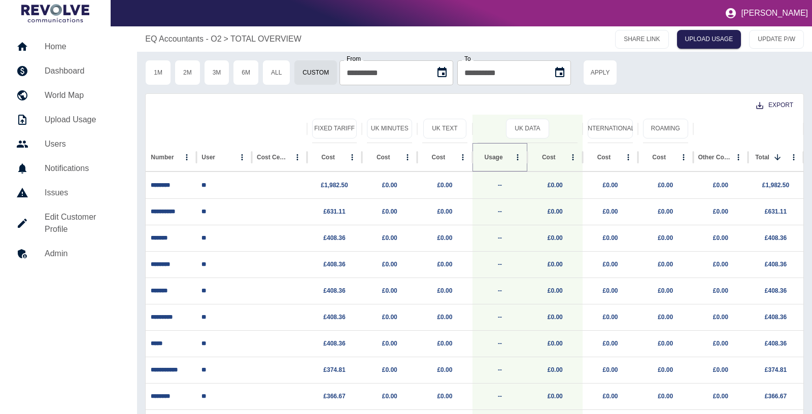
click at [506, 159] on icon "Sort" at bounding box center [510, 157] width 9 height 9
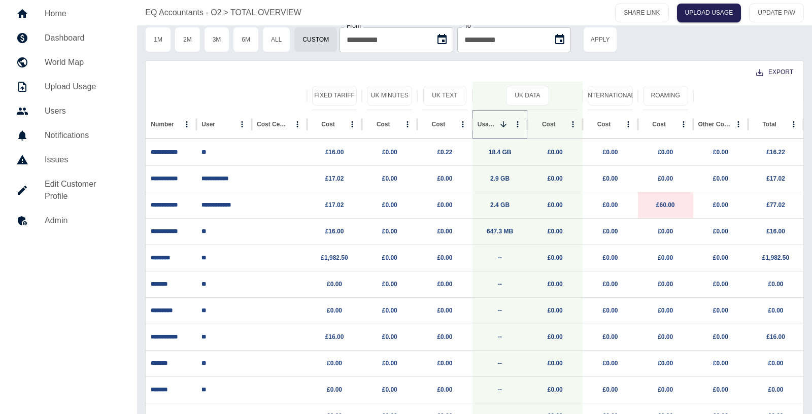
scroll to position [31, 0]
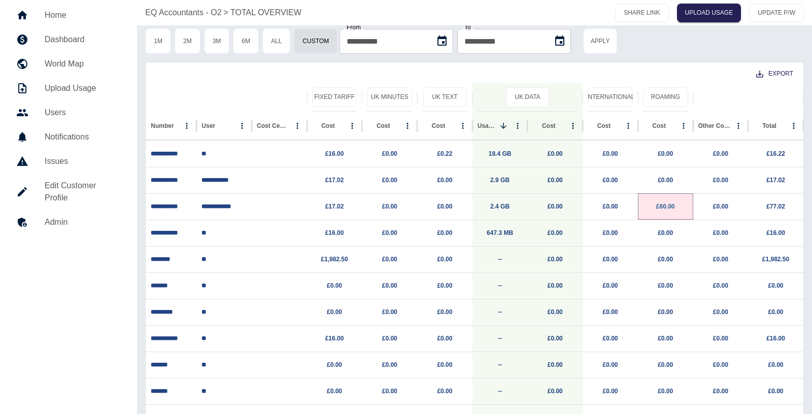
click at [665, 203] on link "£60.00" at bounding box center [665, 206] width 19 height 7
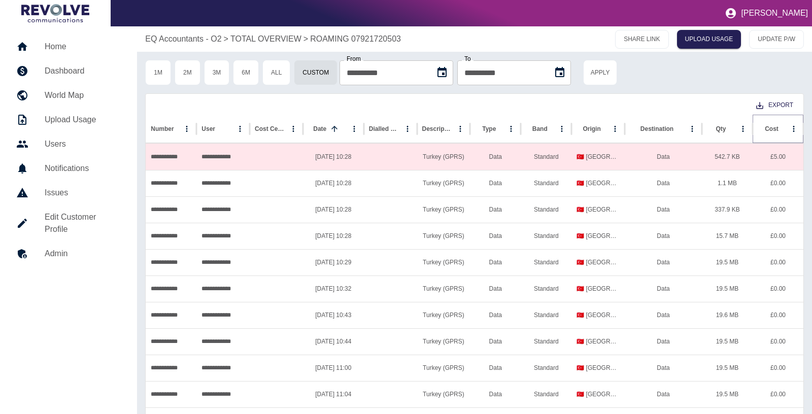
click at [779, 127] on button "Sort" at bounding box center [786, 129] width 14 height 14
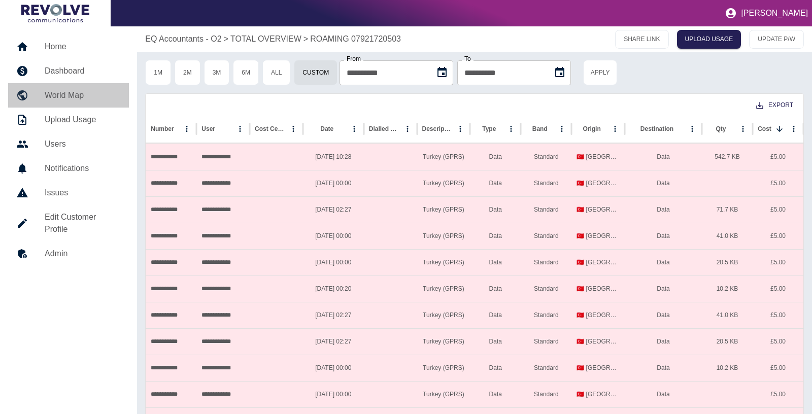
click at [57, 85] on link "World Map" at bounding box center [68, 95] width 121 height 24
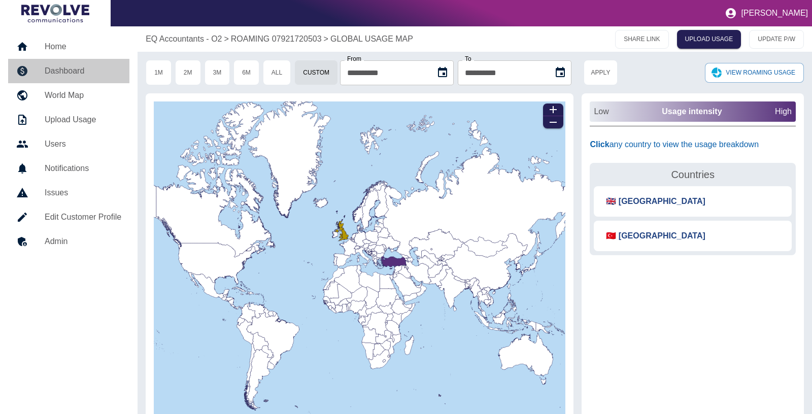
click at [58, 71] on h5 "Dashboard" at bounding box center [83, 71] width 77 height 12
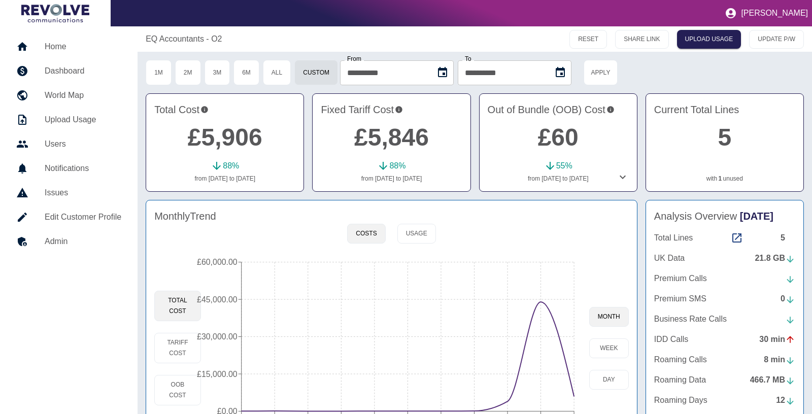
click at [180, 39] on p "EQ Accountants - O2" at bounding box center [184, 39] width 76 height 12
click at [52, 40] on link "Home" at bounding box center [68, 47] width 121 height 24
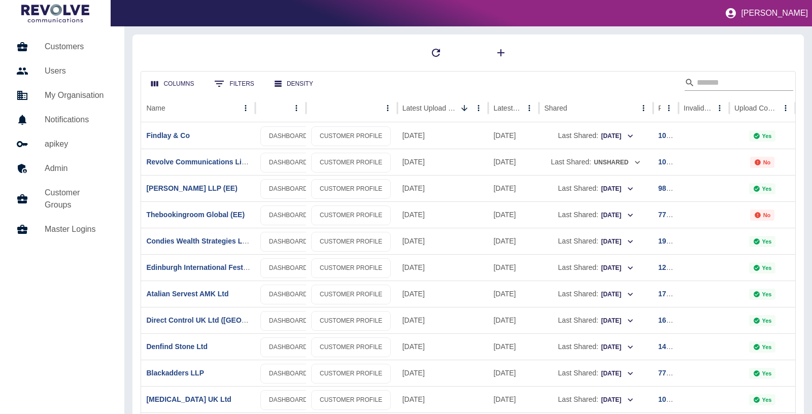
click at [701, 81] on input "Search" at bounding box center [737, 83] width 81 height 16
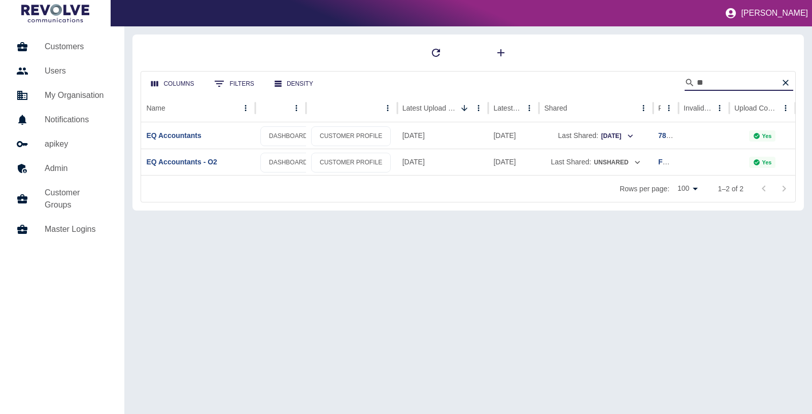
type input "**"
click at [294, 136] on link "DASHBOARD" at bounding box center [288, 136] width 56 height 20
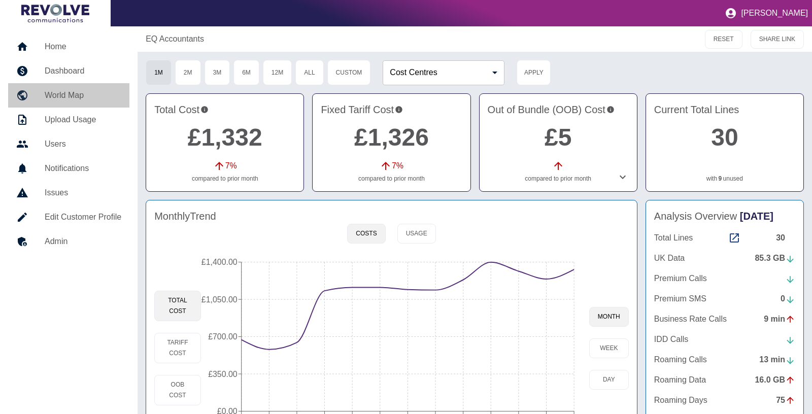
click at [76, 94] on h5 "World Map" at bounding box center [83, 95] width 77 height 12
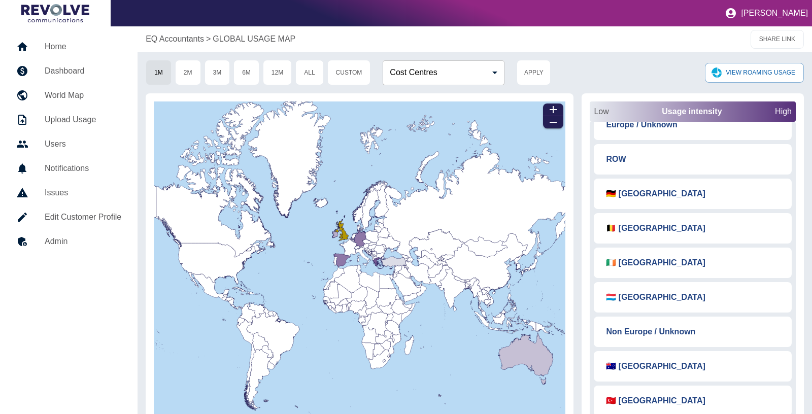
scroll to position [24, 0]
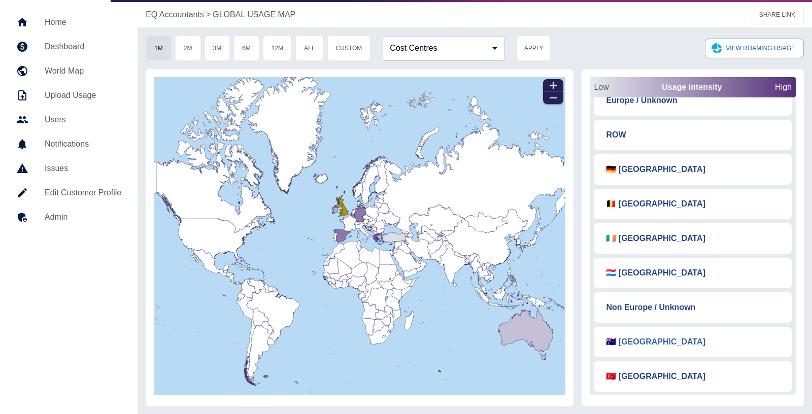
click at [631, 331] on button "🇦🇺 [GEOGRAPHIC_DATA]" at bounding box center [655, 342] width 115 height 22
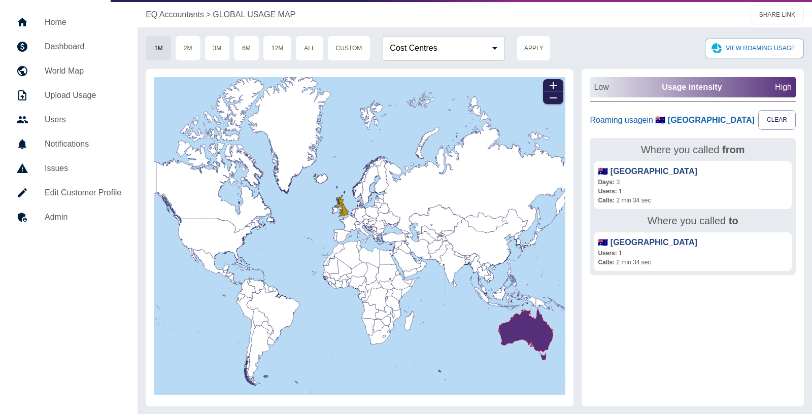
click at [181, 13] on p "EQ Accountants" at bounding box center [175, 15] width 58 height 12
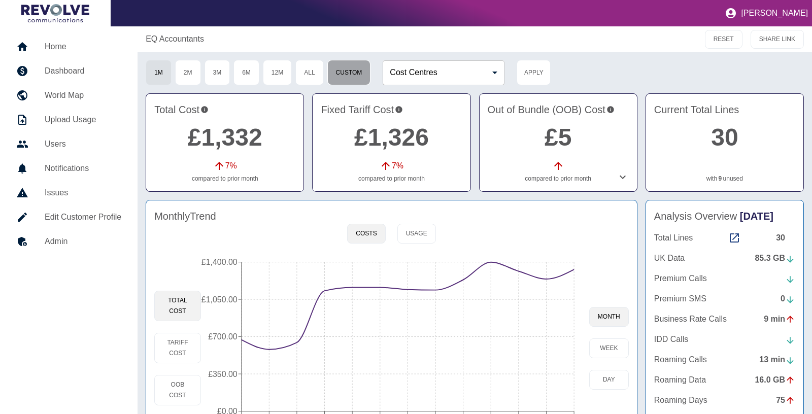
click at [355, 77] on button "Custom" at bounding box center [349, 72] width 44 height 25
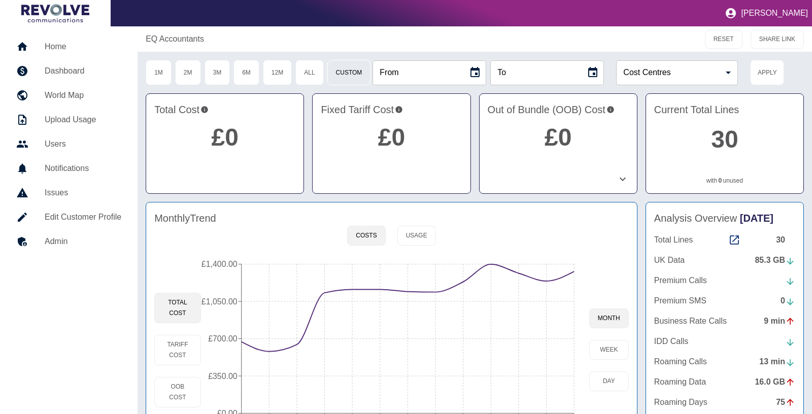
click at [355, 76] on button "Custom" at bounding box center [349, 72] width 44 height 25
click at [161, 64] on button "1M" at bounding box center [159, 72] width 26 height 25
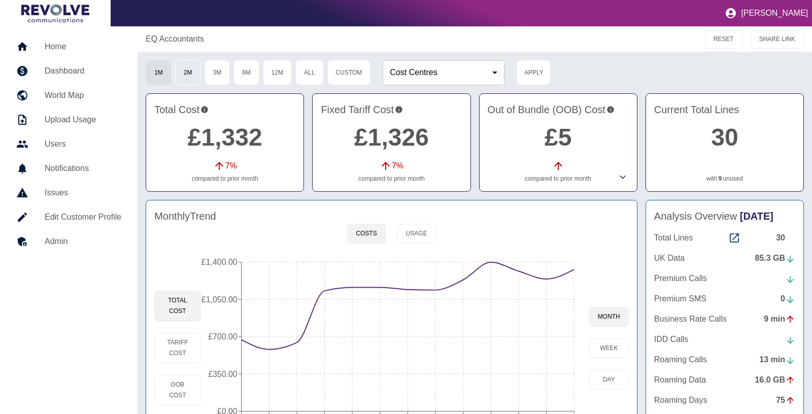
click at [194, 69] on button "2M" at bounding box center [188, 72] width 26 height 25
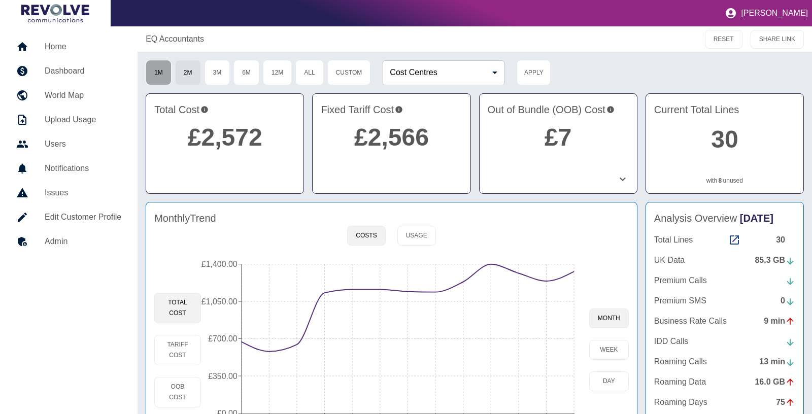
click at [167, 73] on button "1M" at bounding box center [159, 72] width 26 height 25
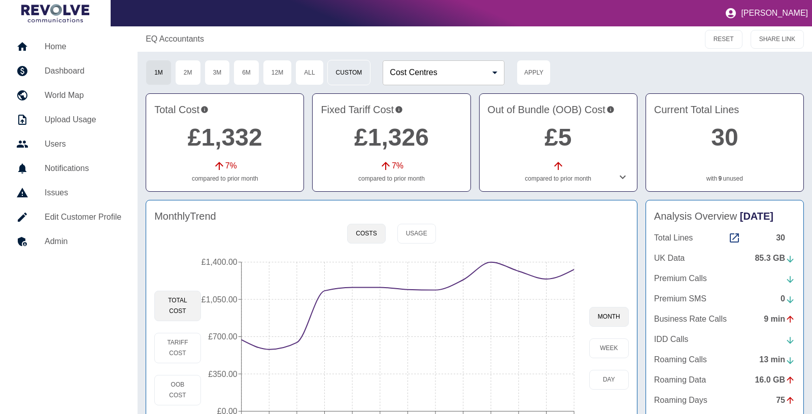
click at [349, 67] on button "Custom" at bounding box center [349, 72] width 44 height 25
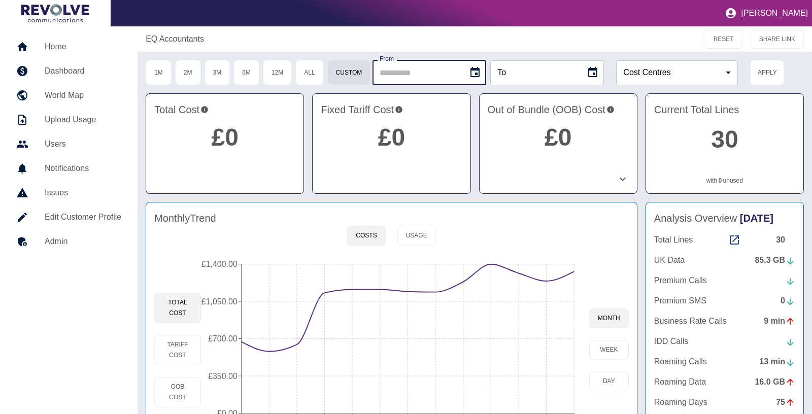
click at [392, 63] on input "From" at bounding box center [416, 72] width 88 height 25
click at [476, 72] on icon "Choose date" at bounding box center [475, 72] width 12 height 12
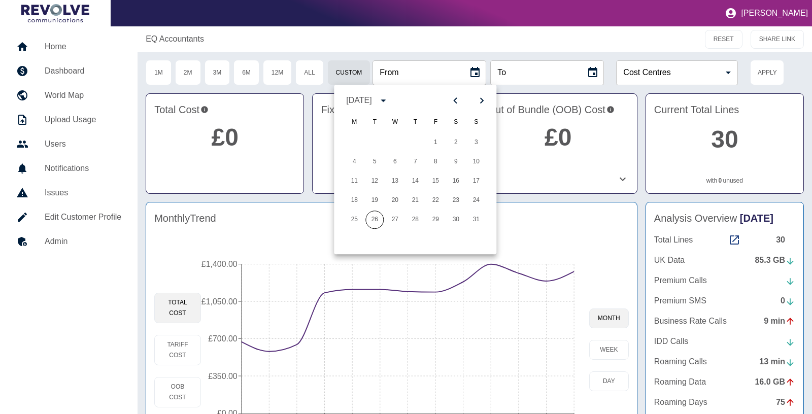
click at [450, 100] on icon "Previous month" at bounding box center [455, 100] width 12 height 12
click at [457, 95] on icon "Previous month" at bounding box center [455, 100] width 12 height 12
click at [438, 183] on button "13" at bounding box center [435, 181] width 18 height 18
type input "**********"
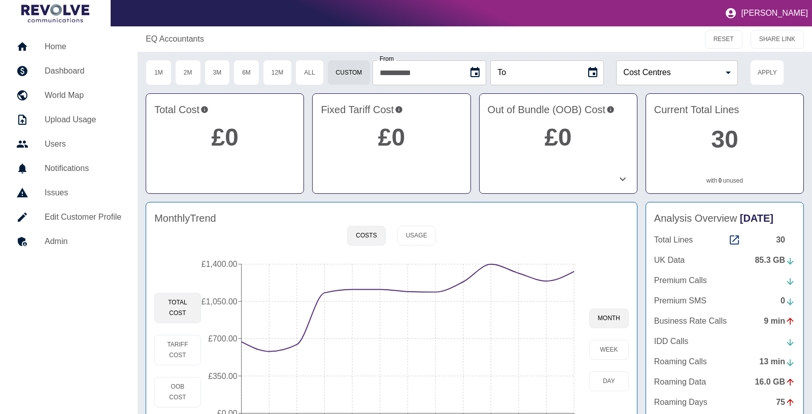
click at [597, 69] on icon "Choose date" at bounding box center [592, 72] width 9 height 10
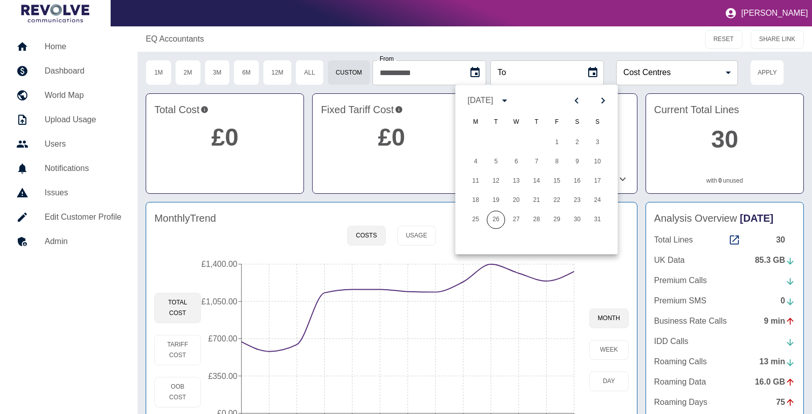
click at [577, 94] on icon "Previous month" at bounding box center [576, 100] width 12 height 12
click at [576, 159] on button "12" at bounding box center [577, 162] width 18 height 18
type input "**********"
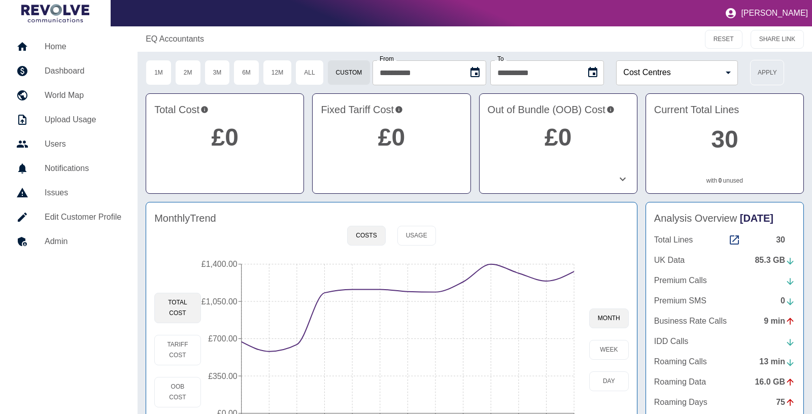
click at [777, 65] on button "Apply" at bounding box center [767, 72] width 34 height 25
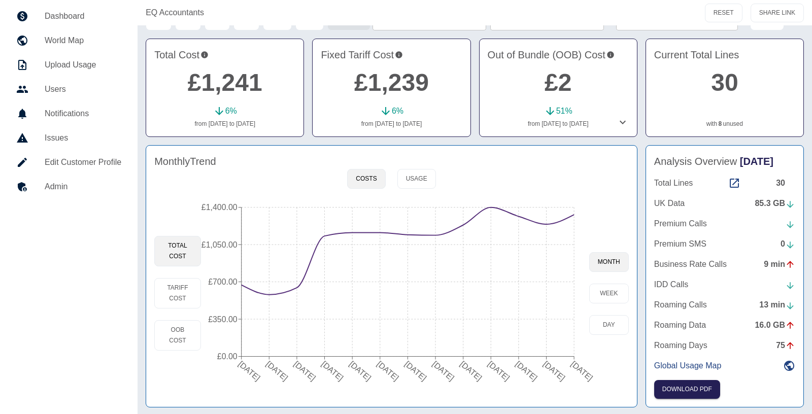
scroll to position [26, 0]
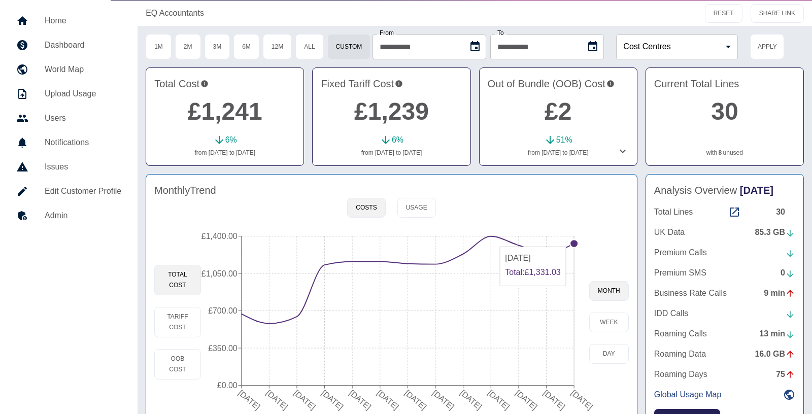
click at [572, 241] on circle at bounding box center [574, 244] width 8 height 8
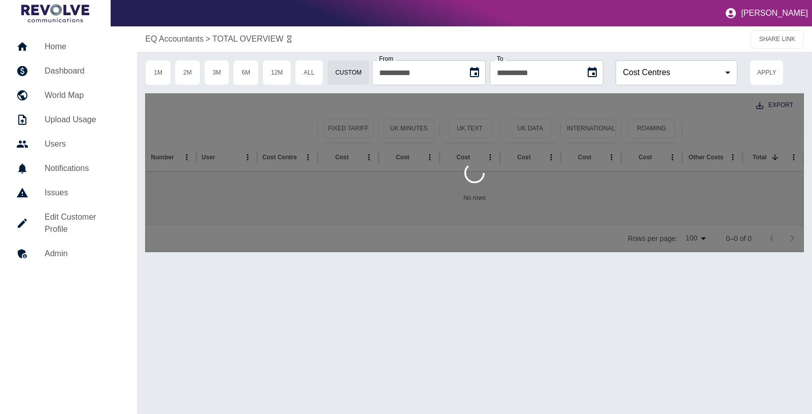
type input "**********"
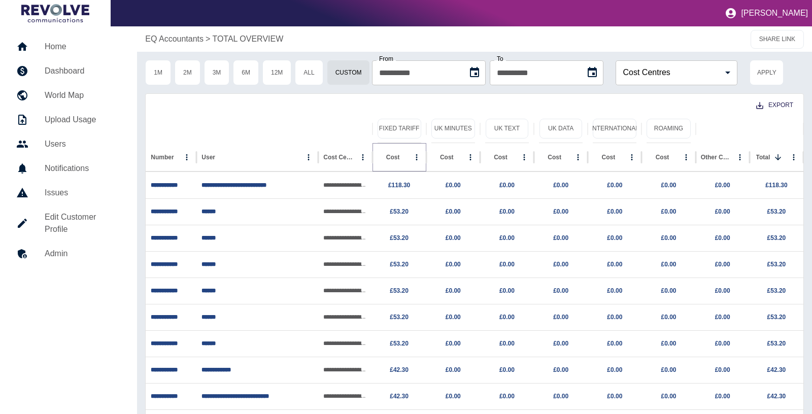
click at [400, 157] on button "Sort" at bounding box center [407, 157] width 14 height 14
click at [397, 180] on p "£118.30" at bounding box center [399, 186] width 44 height 26
click at [175, 183] on link "**********" at bounding box center [164, 185] width 27 height 6
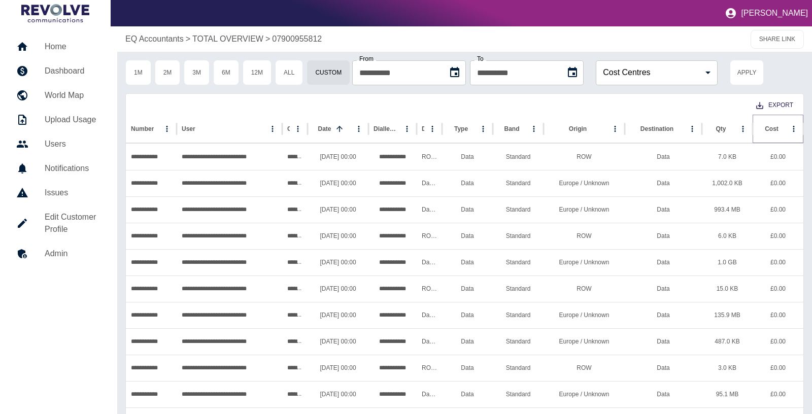
click at [782, 127] on icon "Sort" at bounding box center [786, 128] width 9 height 9
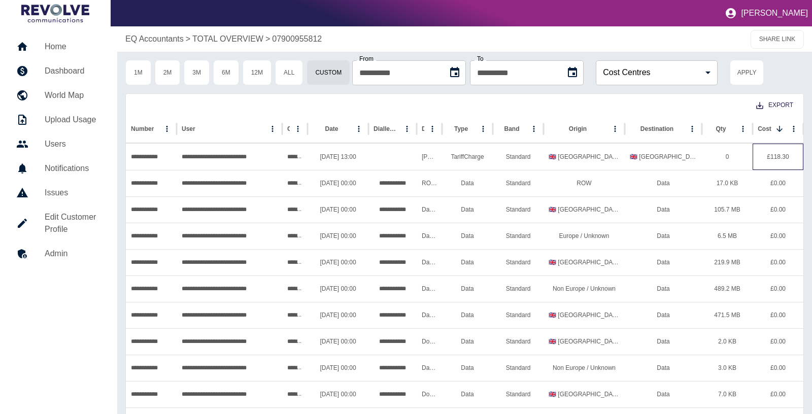
click at [776, 159] on div "£118.30" at bounding box center [778, 157] width 51 height 26
click at [182, 41] on p "EQ Accountants" at bounding box center [154, 39] width 58 height 12
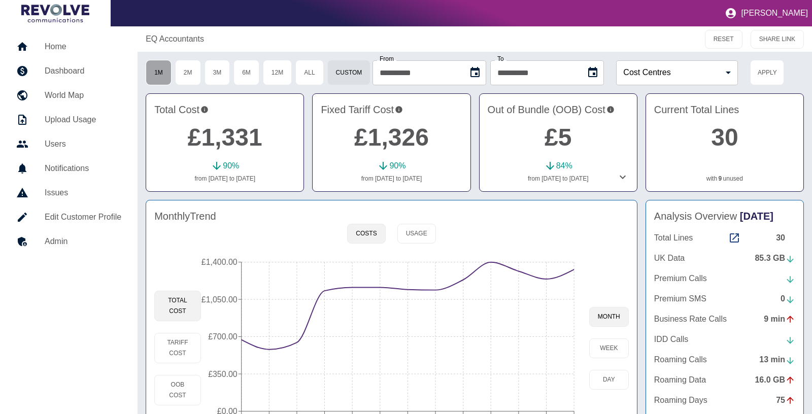
click at [166, 74] on button "1M" at bounding box center [159, 72] width 26 height 25
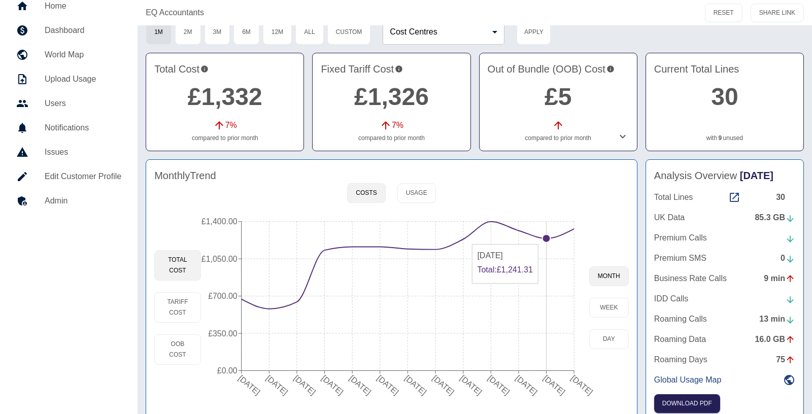
scroll to position [55, 0]
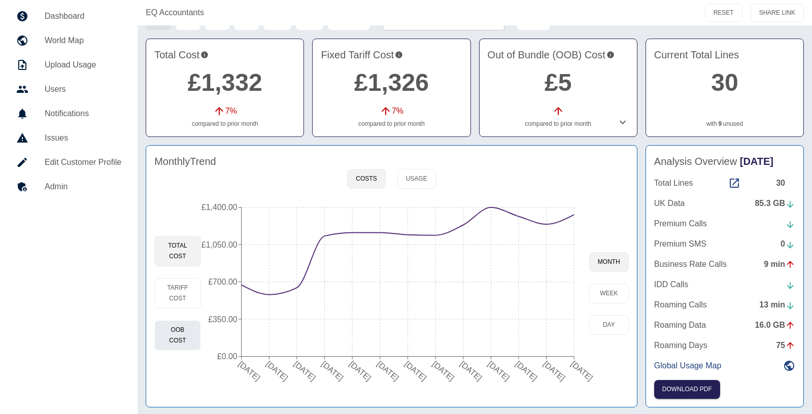
click at [181, 331] on button "OOB Cost" at bounding box center [177, 335] width 47 height 30
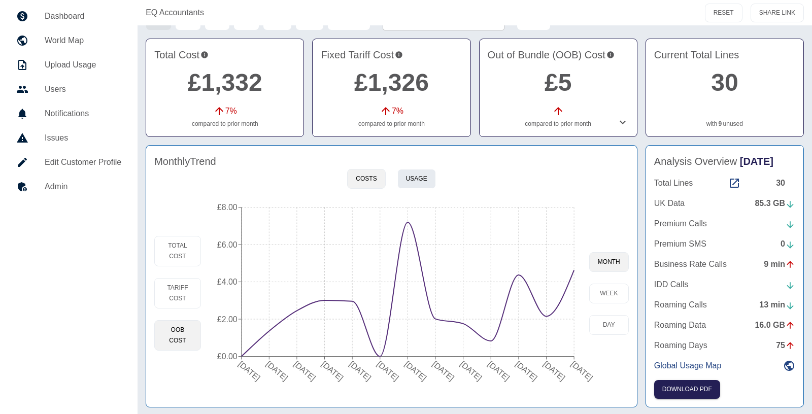
click at [405, 180] on button "Usage" at bounding box center [416, 179] width 39 height 20
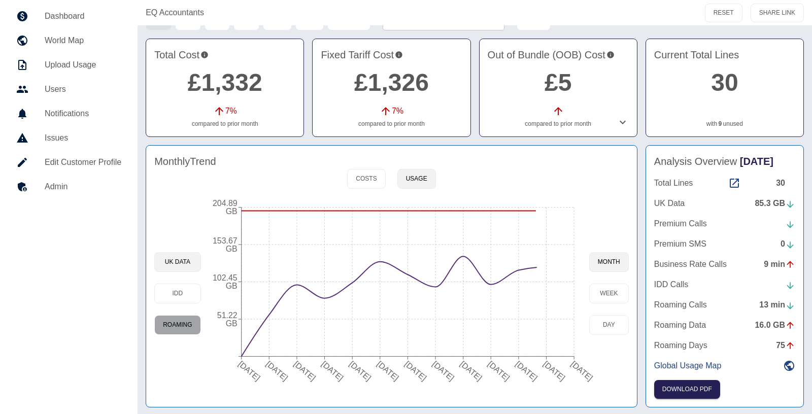
click at [178, 321] on button "Roaming" at bounding box center [177, 325] width 46 height 20
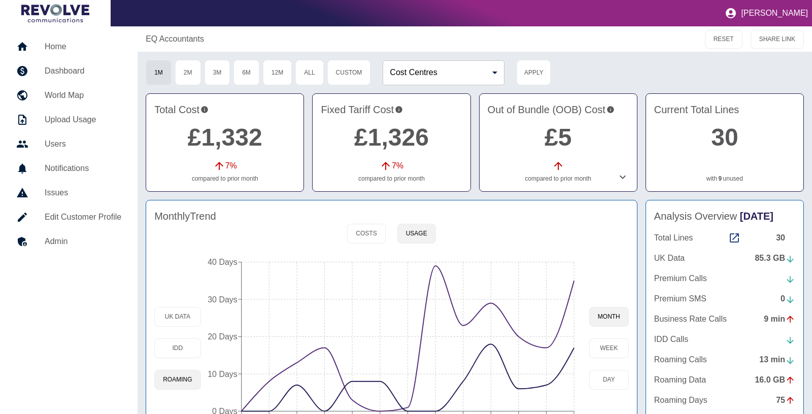
click at [61, 47] on h5 "Home" at bounding box center [83, 47] width 77 height 12
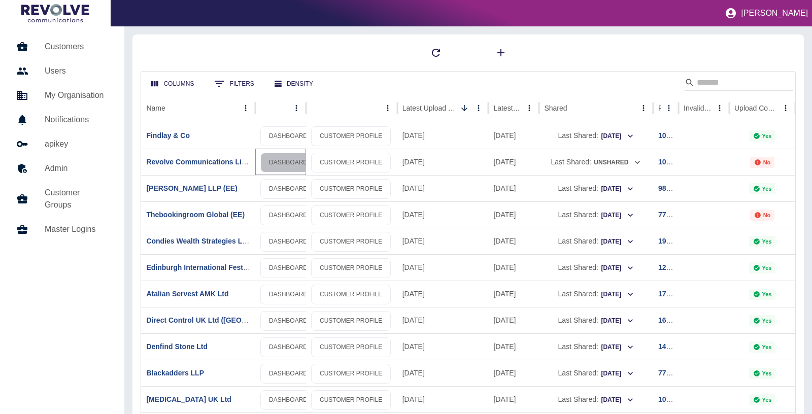
click at [295, 156] on link "DASHBOARD" at bounding box center [288, 163] width 56 height 20
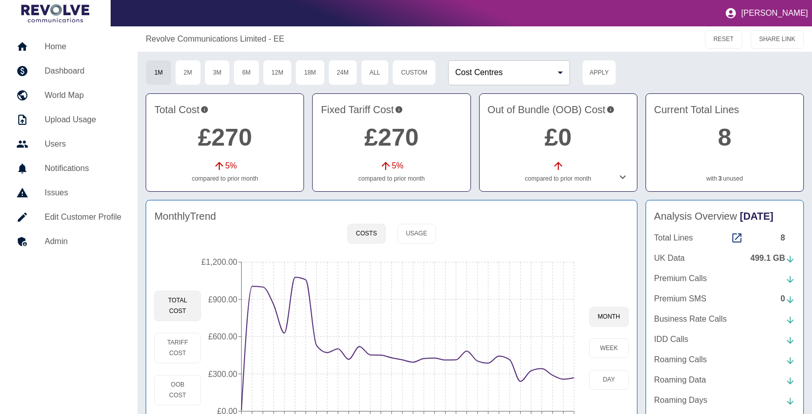
click at [177, 363] on div "Total Cost Tariff Cost OOB Cost" at bounding box center [177, 348] width 47 height 193
click at [178, 347] on button "Tariff Cost" at bounding box center [177, 348] width 47 height 30
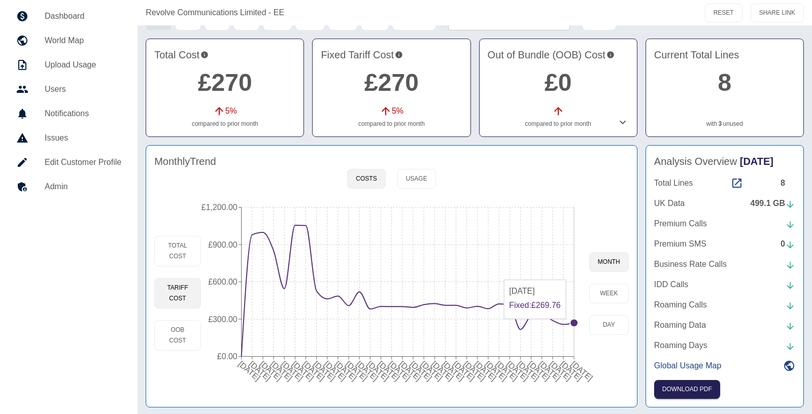
click at [570, 322] on circle at bounding box center [574, 323] width 8 height 8
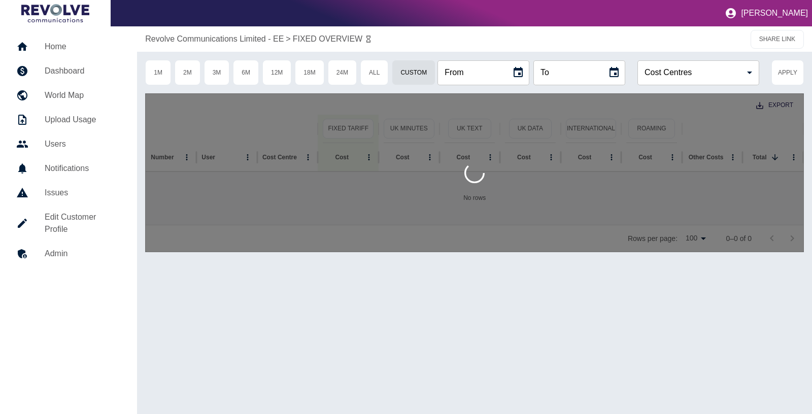
type input "**********"
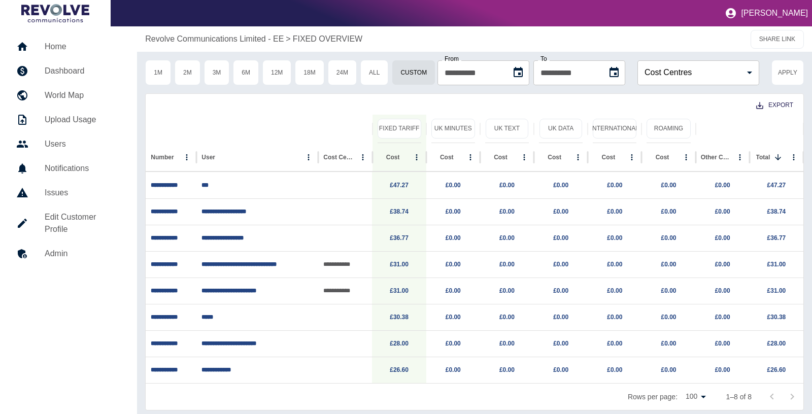
click at [222, 38] on p "Revolve Communications Limited - EE" at bounding box center [214, 39] width 139 height 12
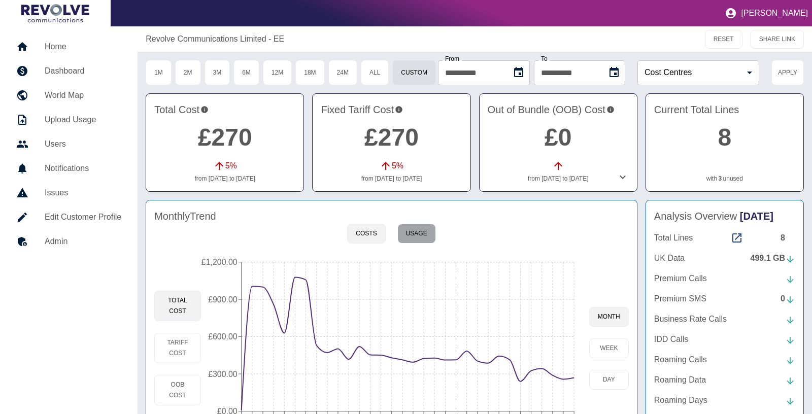
click at [431, 240] on button "Usage" at bounding box center [416, 234] width 39 height 20
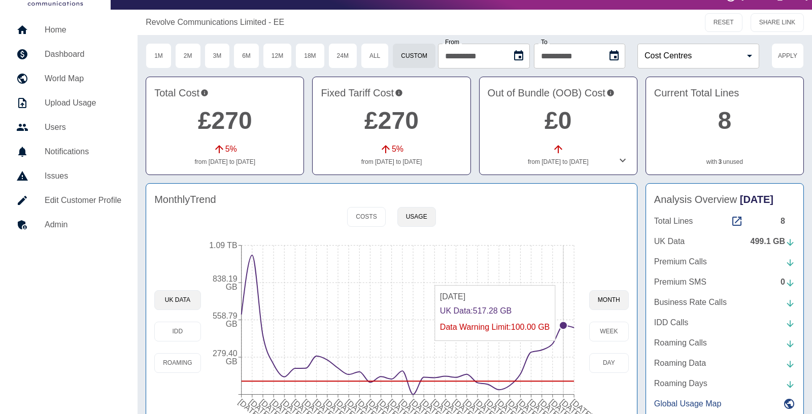
scroll to position [23, 0]
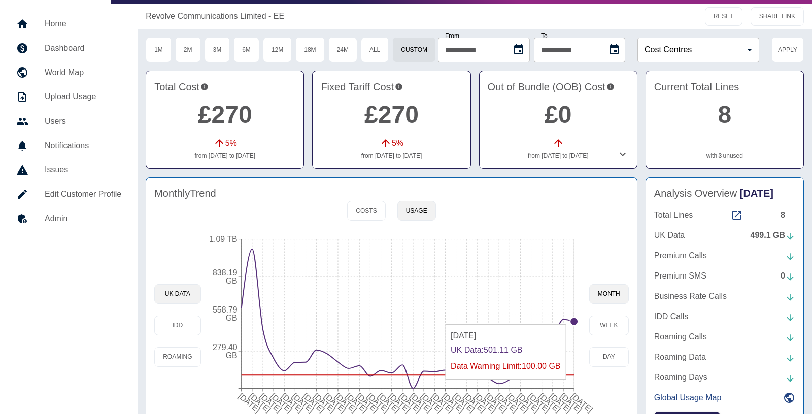
click at [573, 318] on circle at bounding box center [574, 322] width 8 height 8
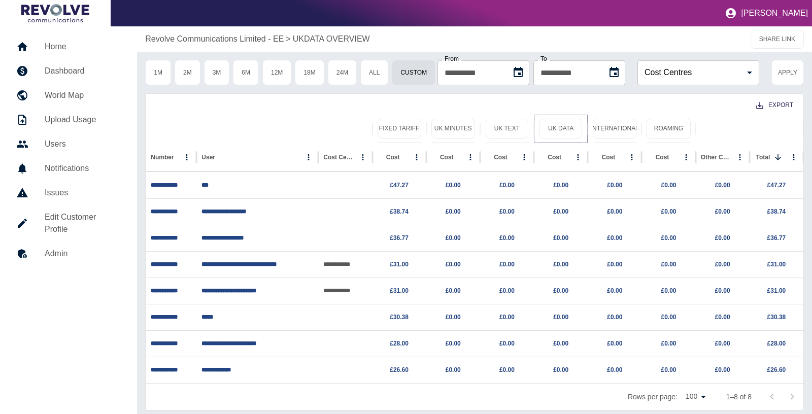
click at [537, 125] on div "UK Data" at bounding box center [561, 129] width 54 height 28
click at [549, 128] on button "UK Data" at bounding box center [560, 129] width 43 height 20
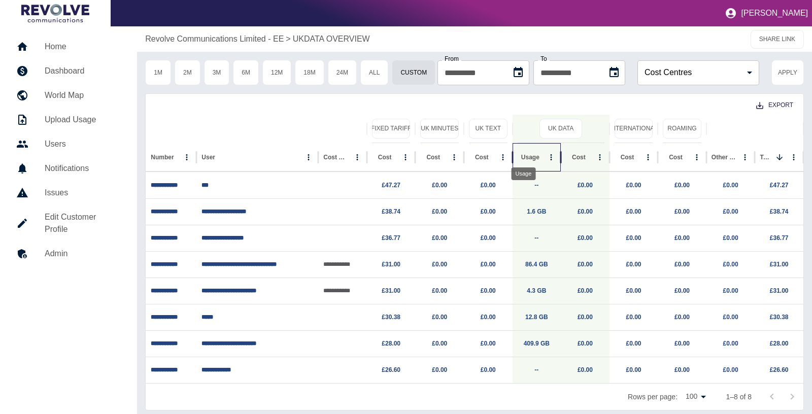
click at [527, 159] on div "Usage" at bounding box center [530, 157] width 18 height 7
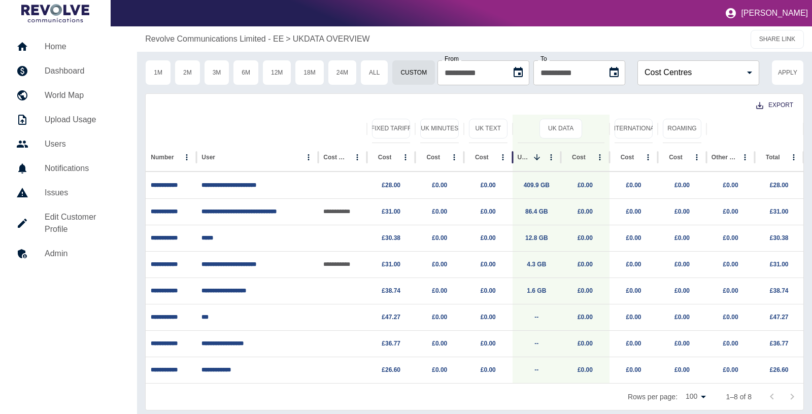
click at [268, 94] on div "Export" at bounding box center [475, 104] width 658 height 21
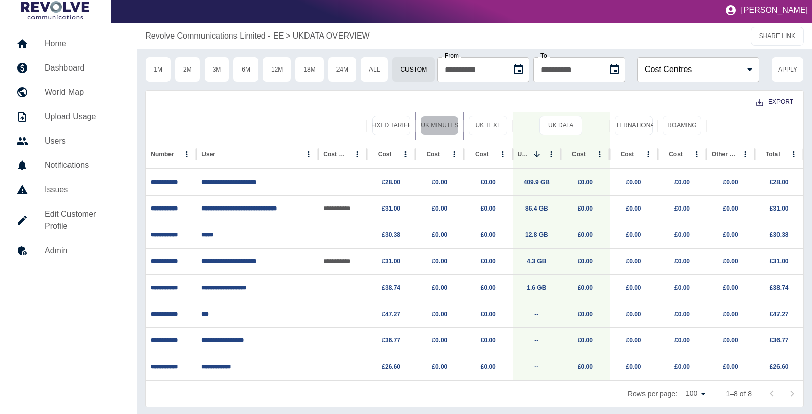
click at [446, 126] on button "UK Minutes" at bounding box center [439, 126] width 39 height 20
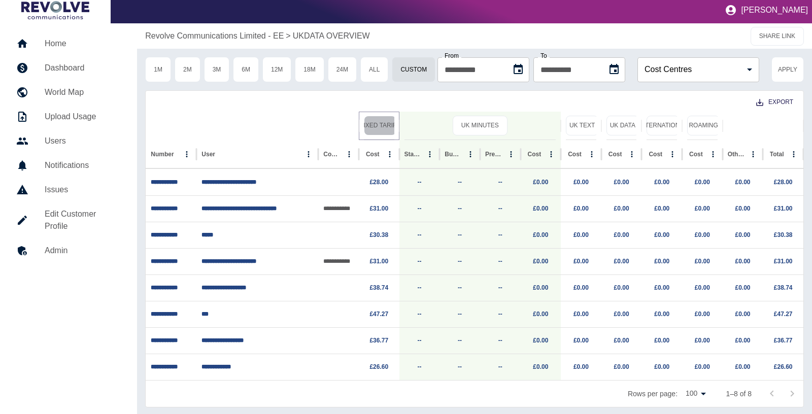
click at [387, 125] on button "Fixed Tariff" at bounding box center [380, 126] width 32 height 20
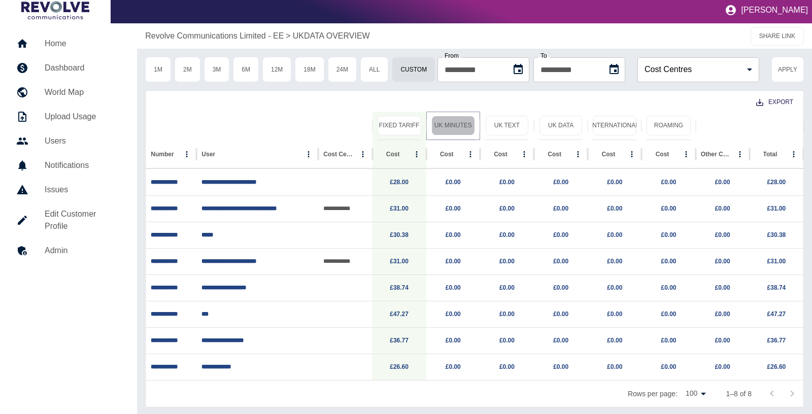
click at [444, 127] on button "UK Minutes" at bounding box center [453, 126] width 44 height 20
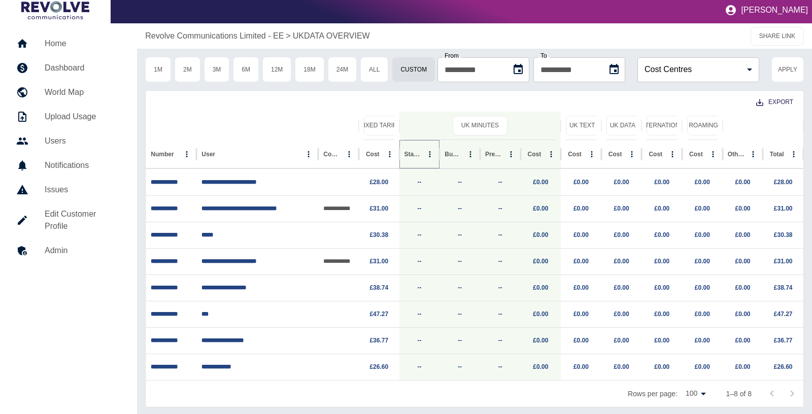
click at [425, 154] on icon "Sort" at bounding box center [429, 154] width 9 height 9
click at [184, 38] on p "Revolve Communications Limited - EE" at bounding box center [214, 36] width 139 height 12
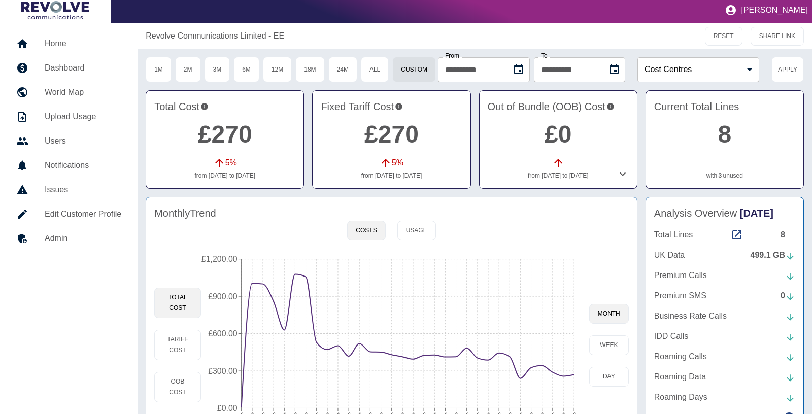
scroll to position [55, 0]
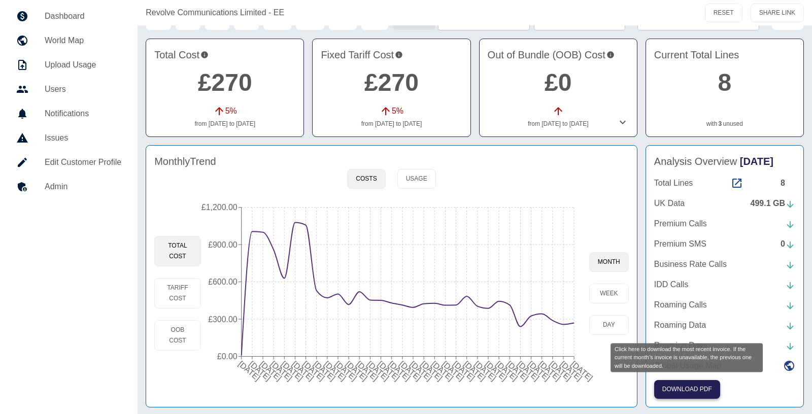
click at [686, 386] on button "Download PDF" at bounding box center [687, 389] width 66 height 19
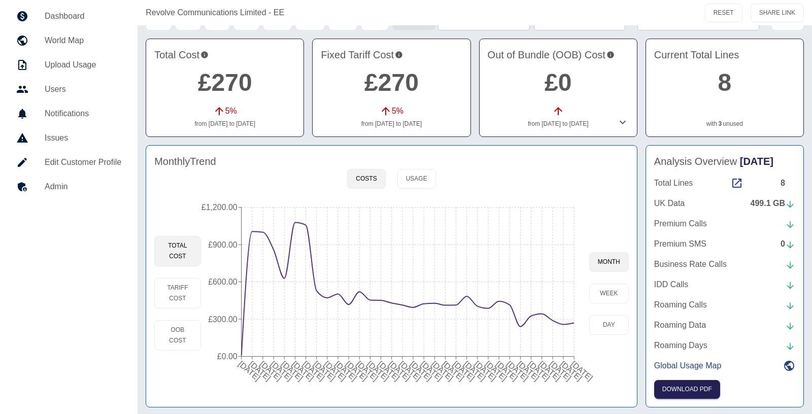
scroll to position [0, 0]
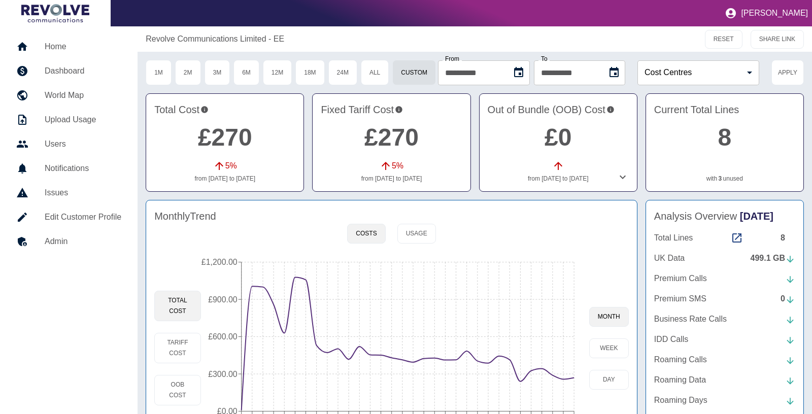
click at [190, 39] on p "Revolve Communications Limited - EE" at bounding box center [215, 39] width 139 height 12
click at [89, 46] on h5 "Home" at bounding box center [83, 47] width 77 height 12
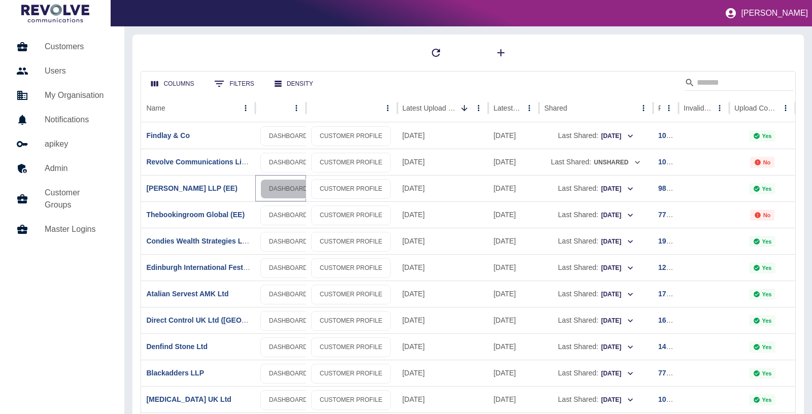
click at [276, 186] on link "DASHBOARD" at bounding box center [288, 189] width 56 height 20
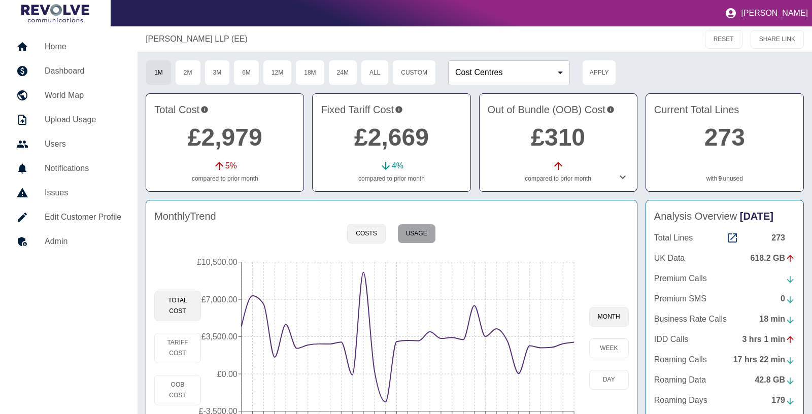
click at [402, 234] on button "Usage" at bounding box center [416, 234] width 39 height 20
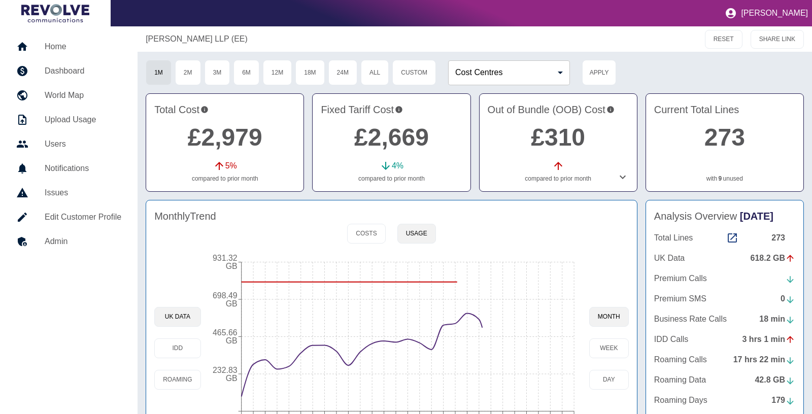
scroll to position [55, 0]
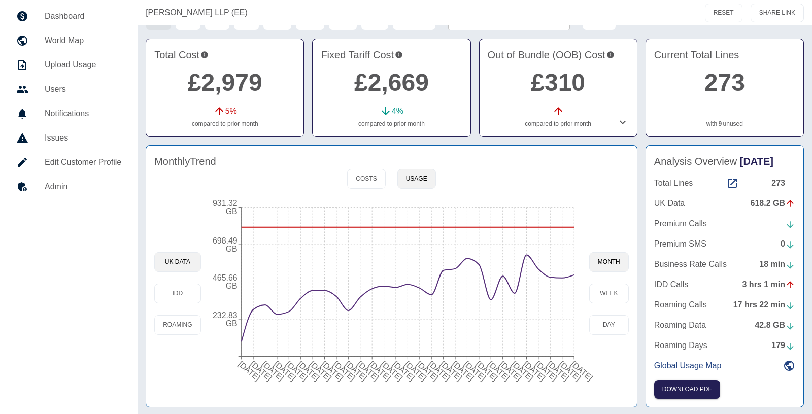
click at [624, 123] on icon at bounding box center [623, 122] width 12 height 12
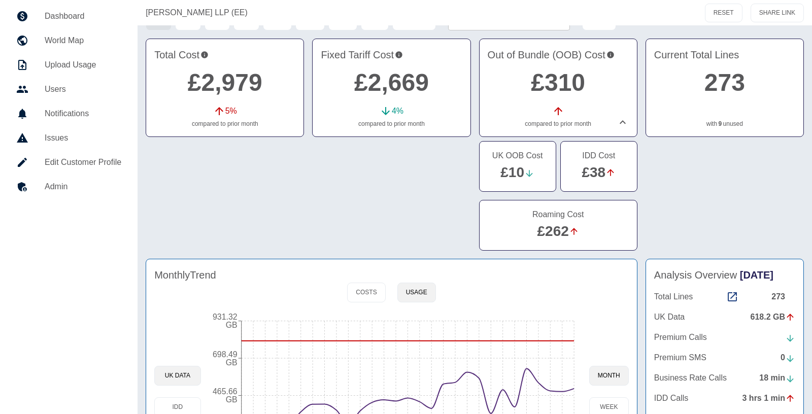
click at [550, 226] on link "£262" at bounding box center [552, 231] width 31 height 16
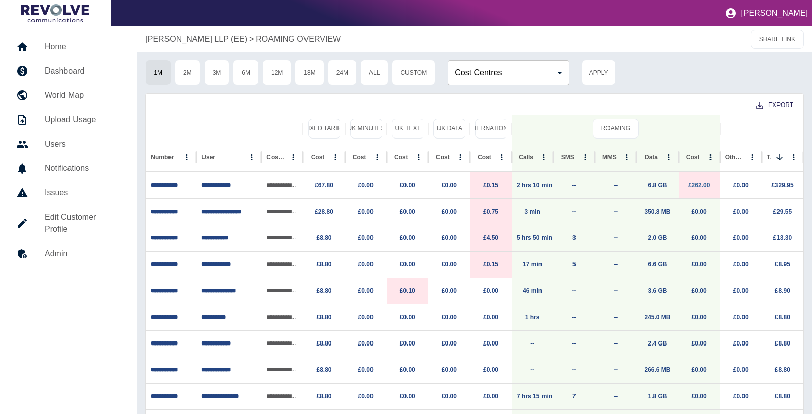
click at [705, 185] on link "£262.00" at bounding box center [699, 185] width 22 height 7
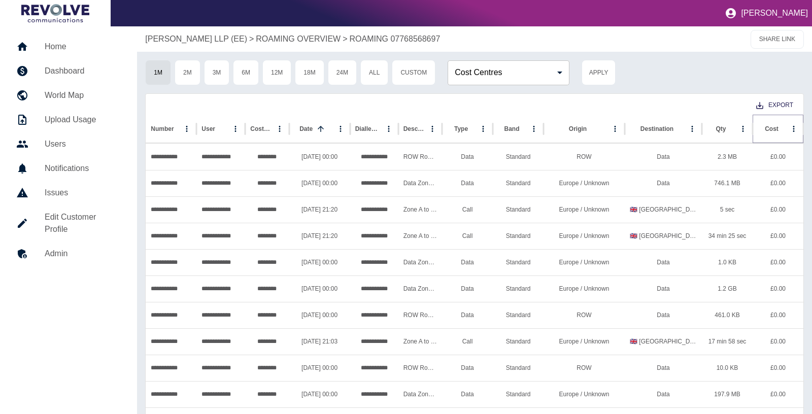
click at [783, 129] on icon "Sort" at bounding box center [786, 129] width 6 height 6
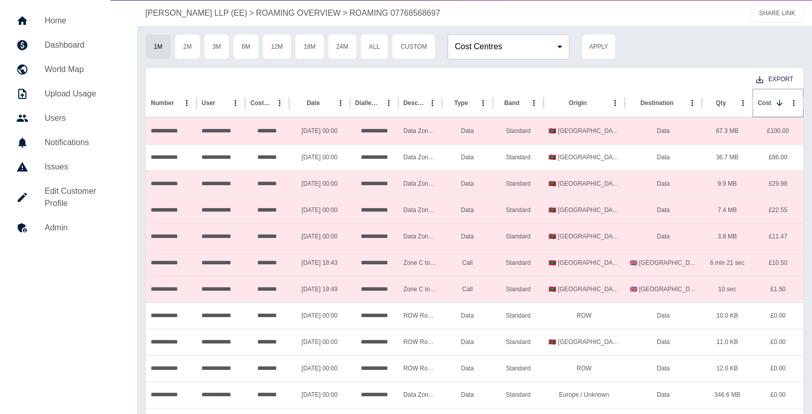
scroll to position [21, 0]
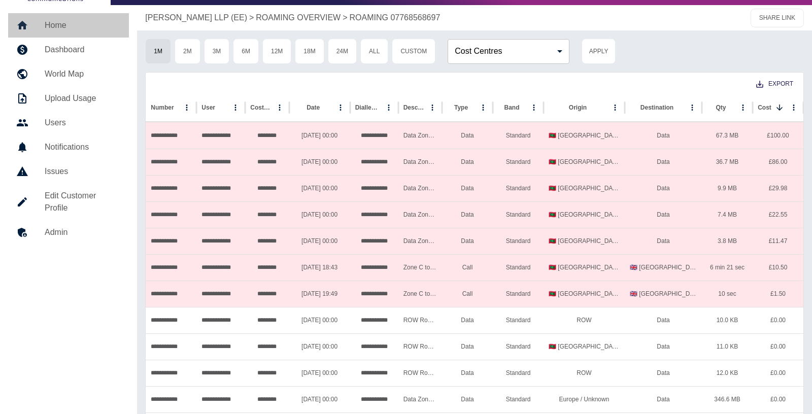
click at [47, 24] on h5 "Home" at bounding box center [83, 25] width 76 height 12
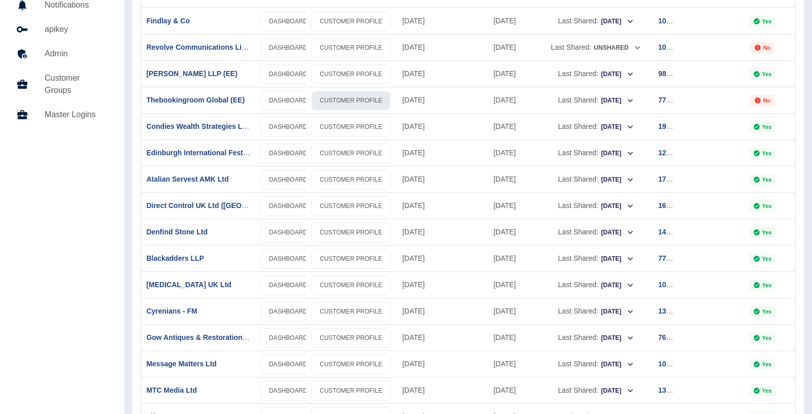
scroll to position [117, 0]
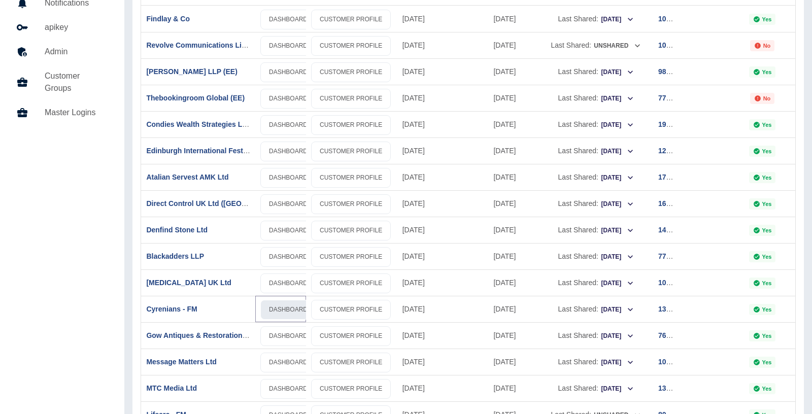
click at [293, 305] on link "DASHBOARD" at bounding box center [288, 310] width 56 height 20
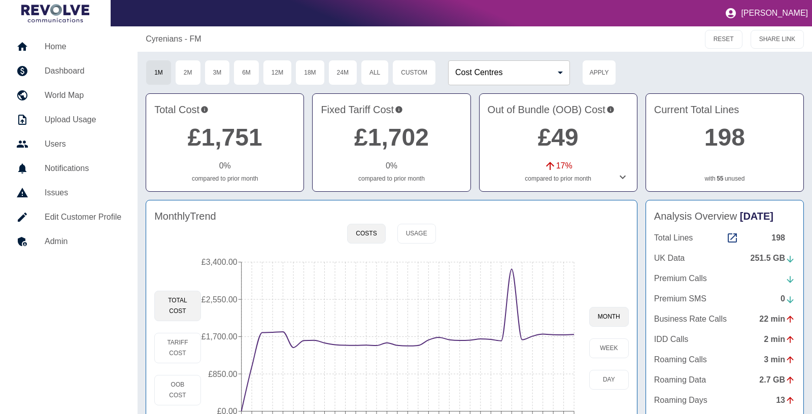
click at [719, 180] on link "55" at bounding box center [719, 178] width 7 height 9
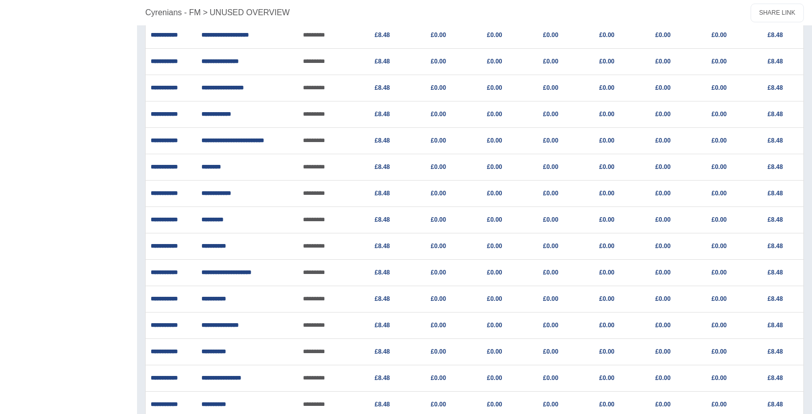
scroll to position [1243, 0]
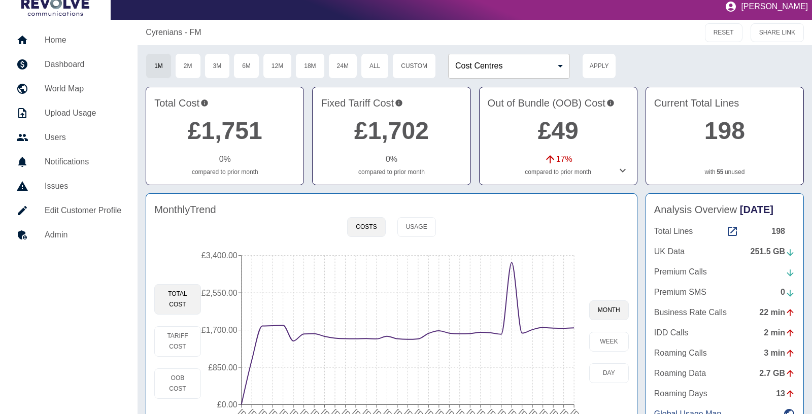
scroll to position [1, 0]
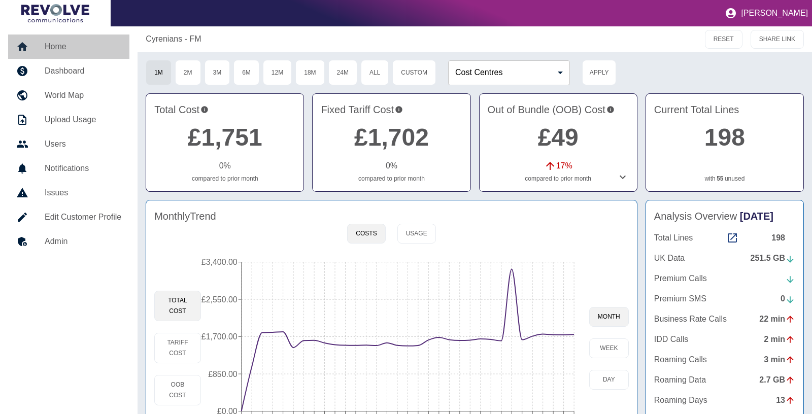
click at [79, 42] on h5 "Home" at bounding box center [83, 47] width 77 height 12
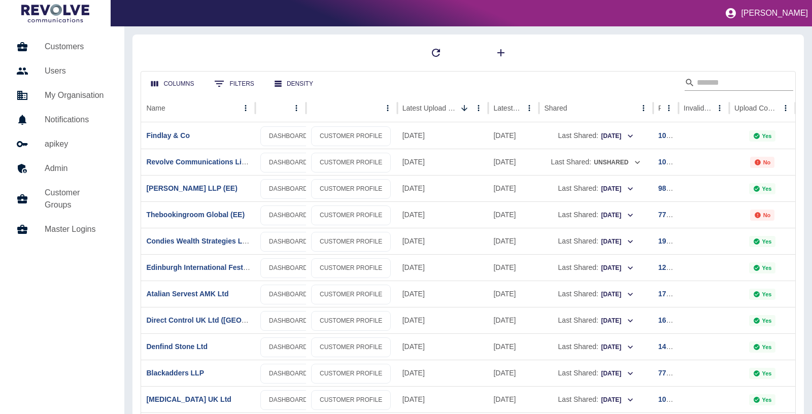
click at [719, 85] on input "Search" at bounding box center [737, 83] width 81 height 16
type input "**"
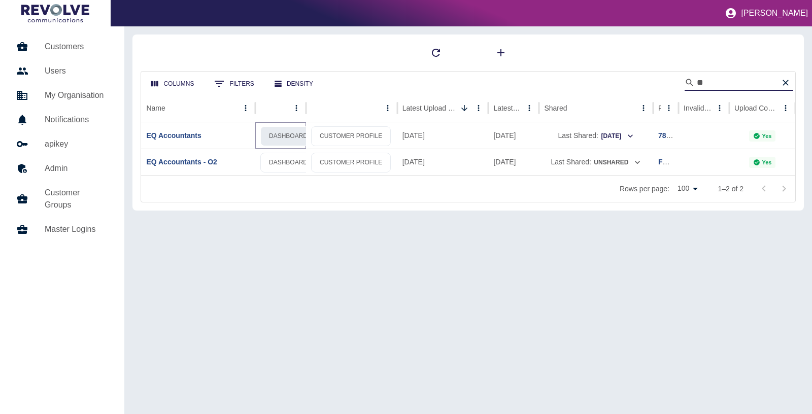
click at [296, 134] on link "DASHBOARD" at bounding box center [288, 136] width 56 height 20
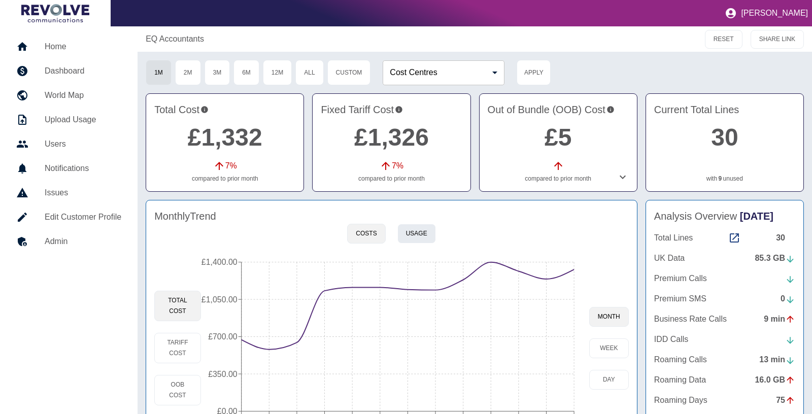
click at [427, 236] on button "Usage" at bounding box center [416, 234] width 39 height 20
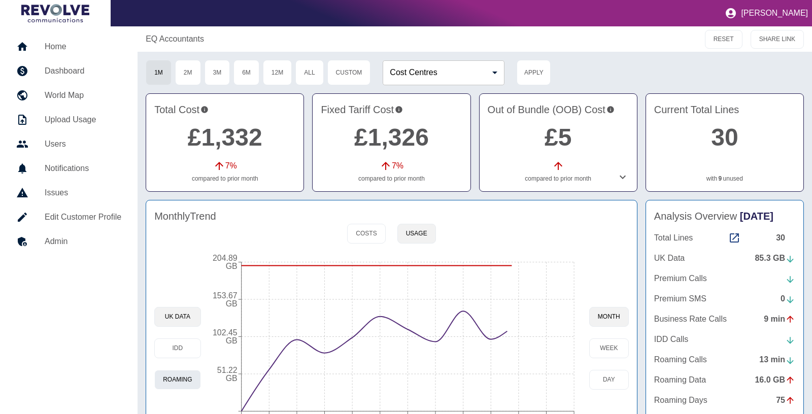
click at [182, 376] on button "Roaming" at bounding box center [177, 380] width 46 height 20
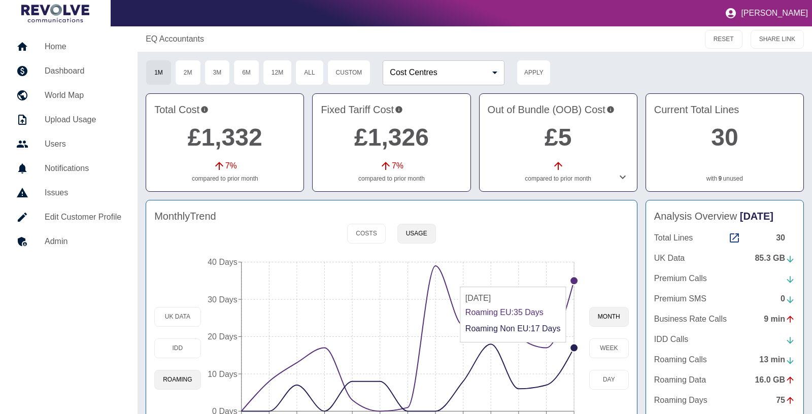
click at [572, 281] on circle at bounding box center [574, 281] width 8 height 8
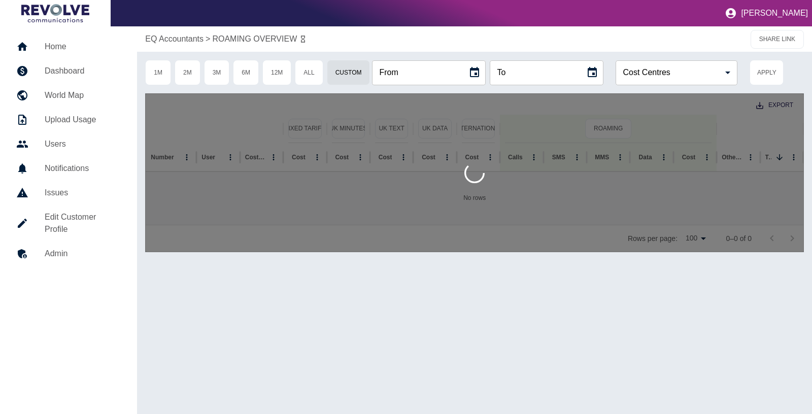
type input "**********"
